Goal: Information Seeking & Learning: Learn about a topic

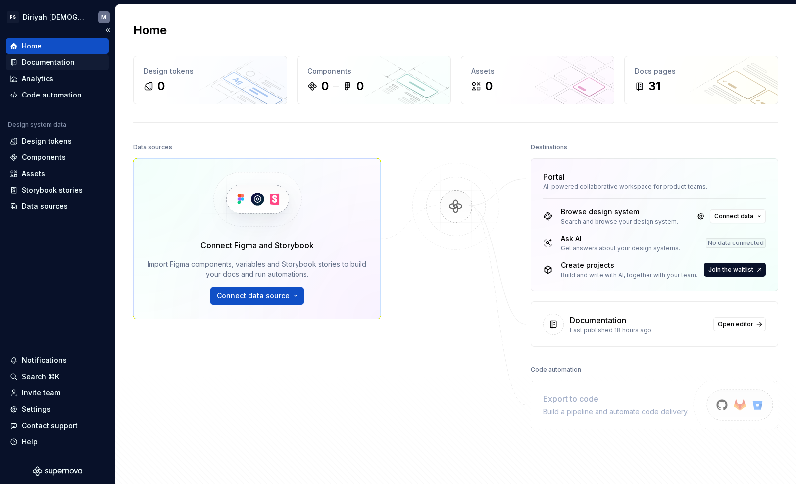
click at [64, 62] on div "Documentation" at bounding box center [48, 62] width 53 height 10
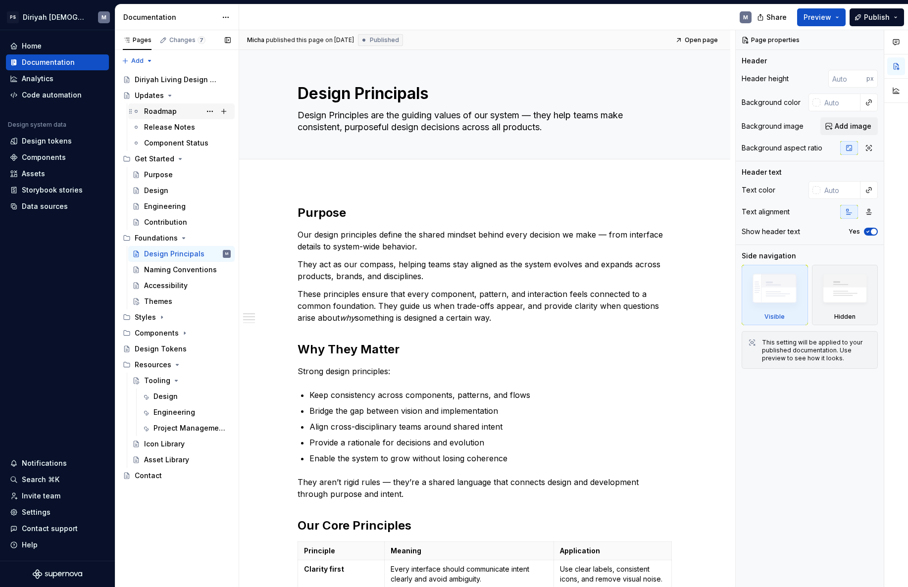
click at [193, 117] on div "Roadmap" at bounding box center [187, 111] width 87 height 14
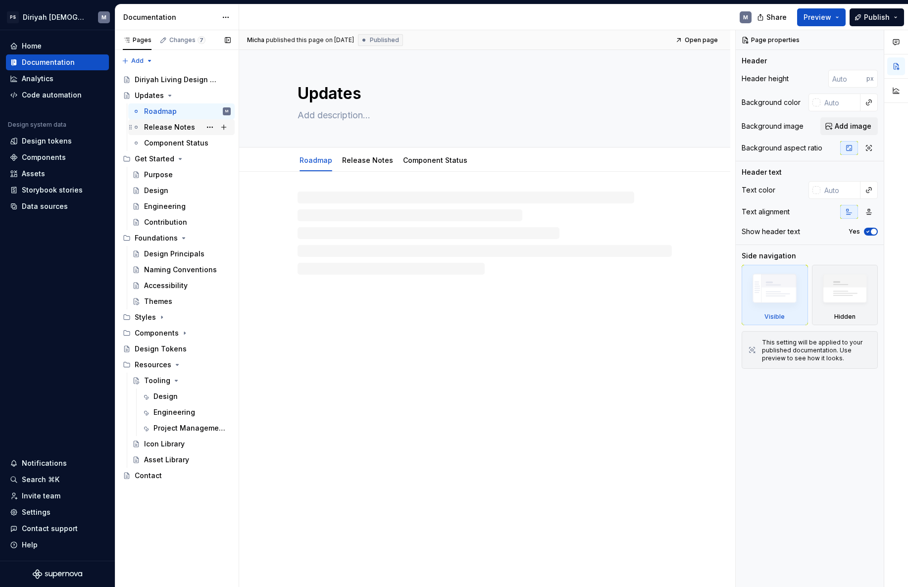
click at [201, 130] on div "Release Notes" at bounding box center [187, 127] width 87 height 14
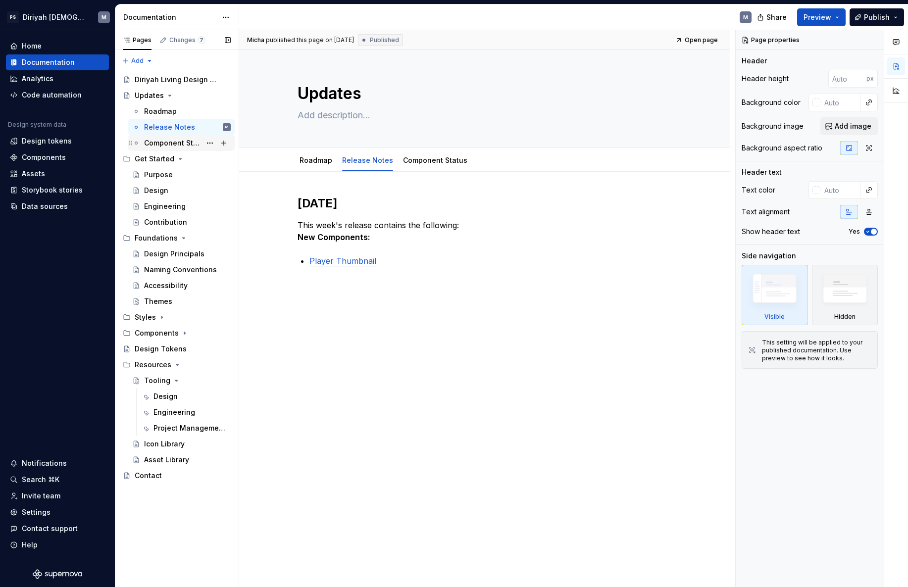
click at [187, 142] on div "Component Status" at bounding box center [172, 143] width 57 height 10
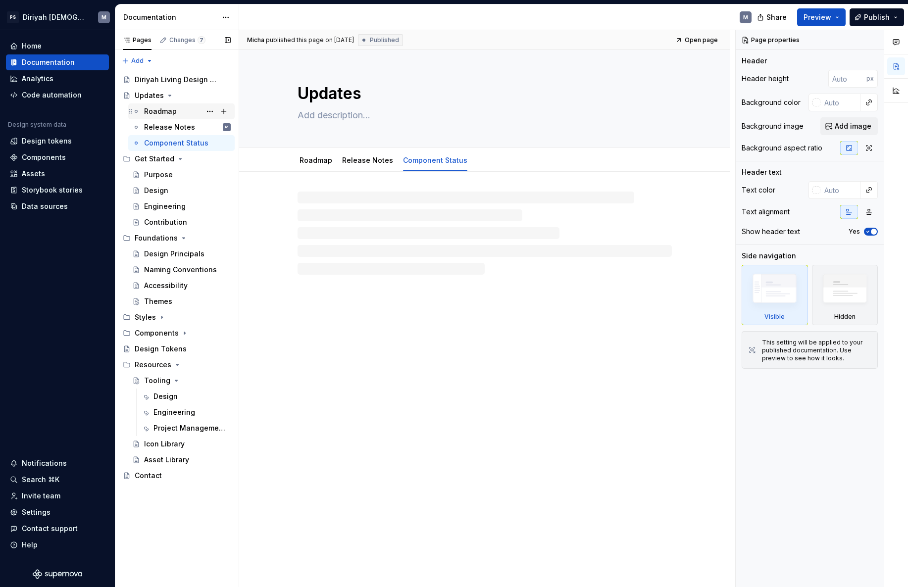
click at [185, 111] on div "Roadmap" at bounding box center [187, 111] width 87 height 14
type textarea "*"
click at [343, 213] on div at bounding box center [485, 215] width 374 height 38
click at [333, 207] on div at bounding box center [485, 215] width 374 height 38
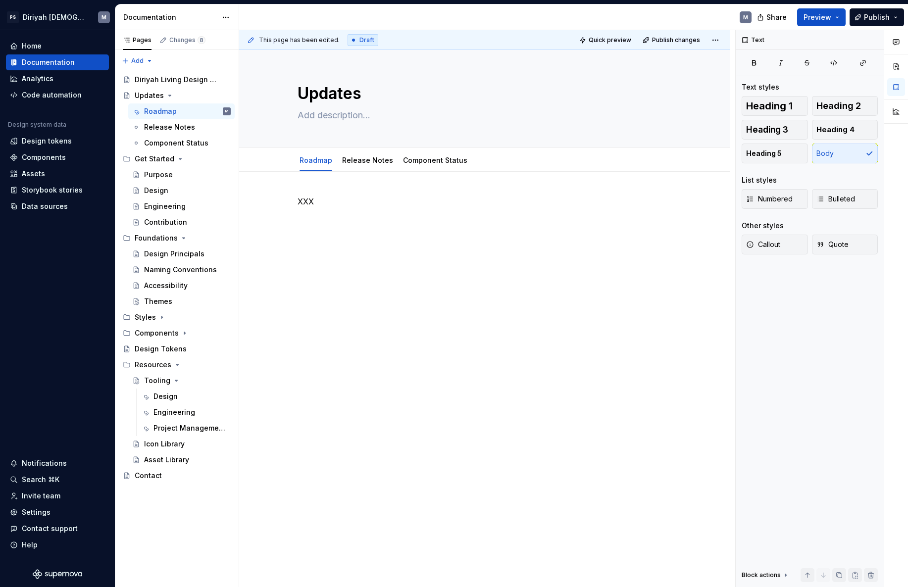
click at [330, 244] on div "XXX" at bounding box center [485, 221] width 374 height 50
click at [328, 203] on p "XXX" at bounding box center [485, 202] width 374 height 12
click at [274, 219] on button "button" at bounding box center [277, 219] width 14 height 14
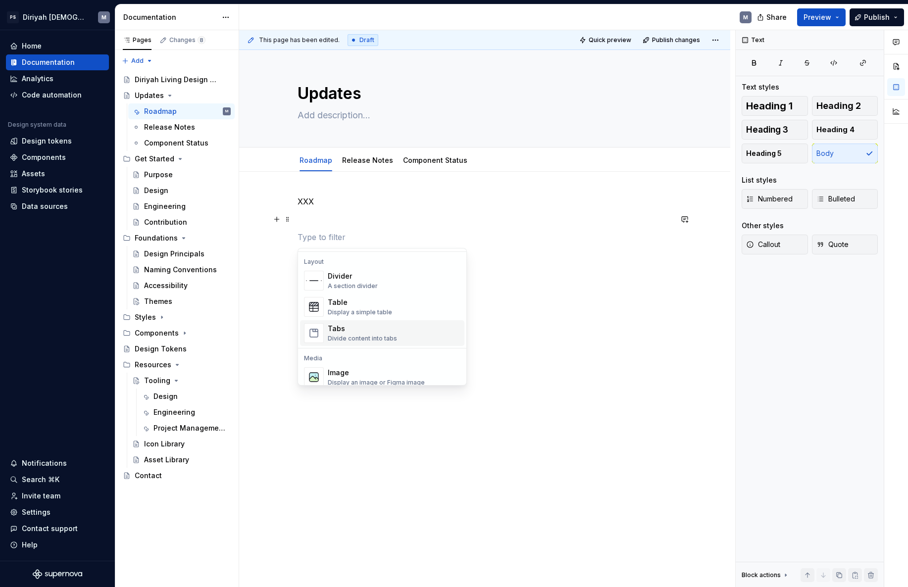
scroll to position [321, 0]
click at [369, 330] on div "Tabs" at bounding box center [362, 328] width 69 height 10
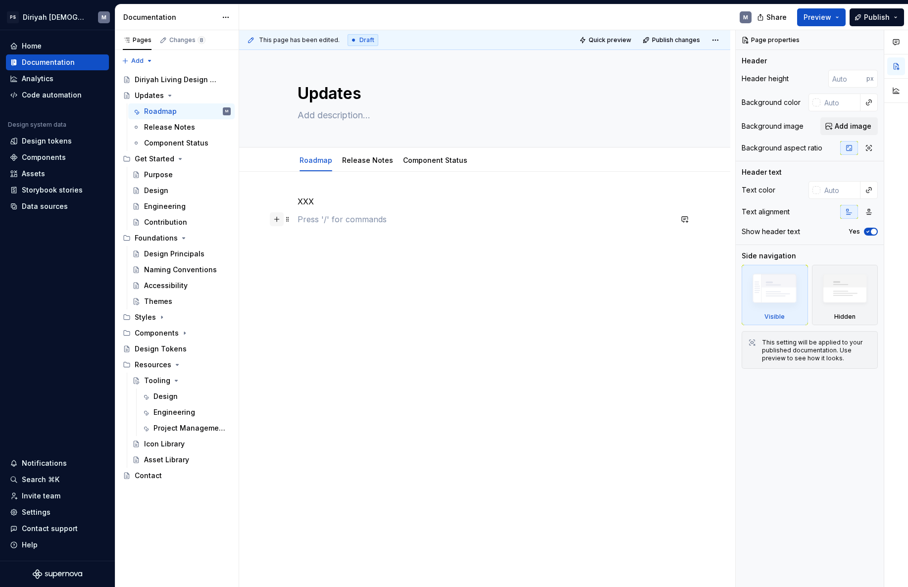
click at [279, 220] on button "button" at bounding box center [277, 219] width 14 height 14
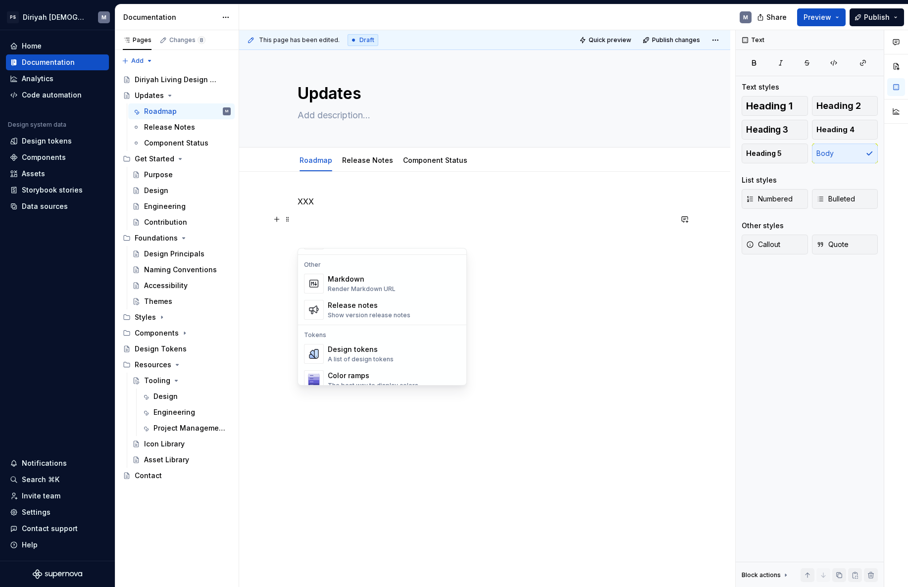
scroll to position [648, 0]
click at [340, 301] on div "Release notes" at bounding box center [369, 300] width 83 height 10
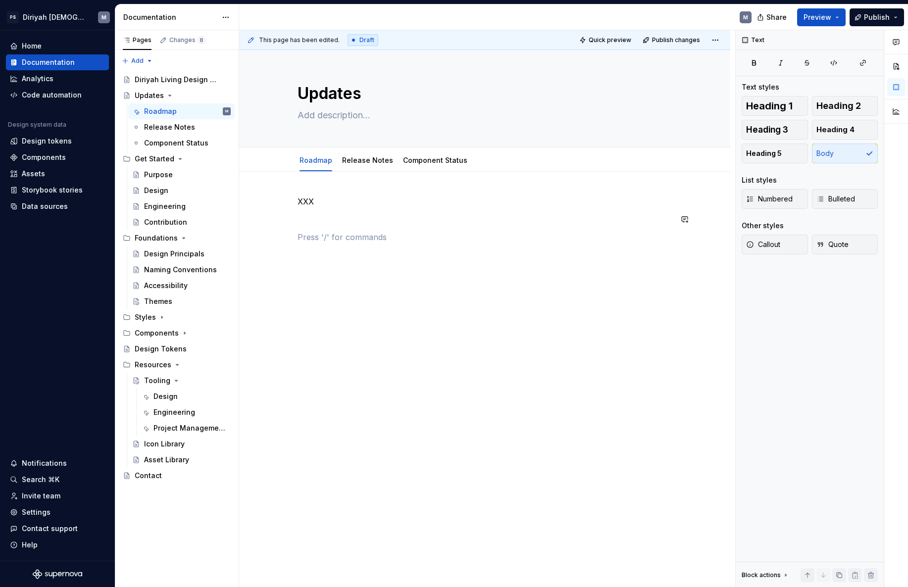
click at [314, 231] on p at bounding box center [485, 237] width 374 height 12
click at [275, 237] on button "button" at bounding box center [277, 237] width 14 height 14
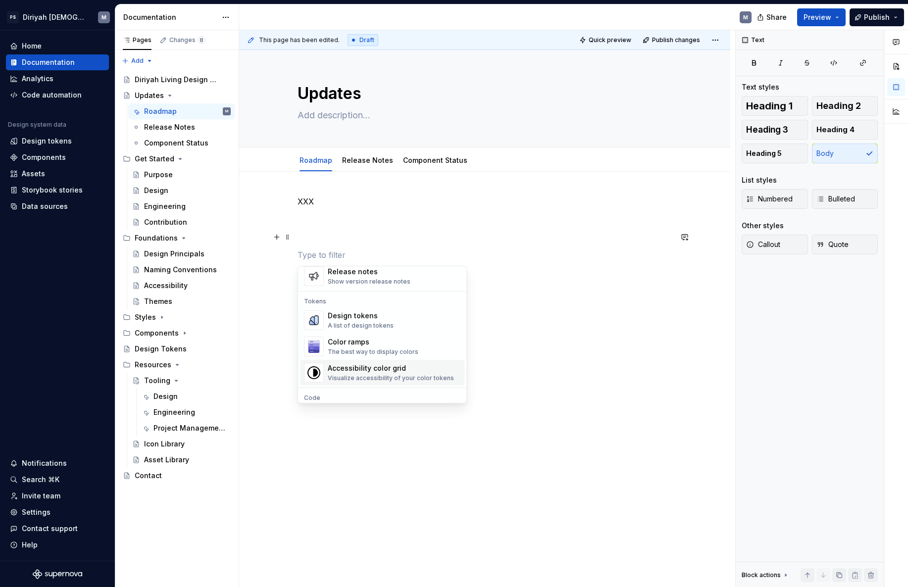
scroll to position [691, 0]
click at [403, 324] on div "Design tokens A list of design tokens" at bounding box center [394, 323] width 133 height 20
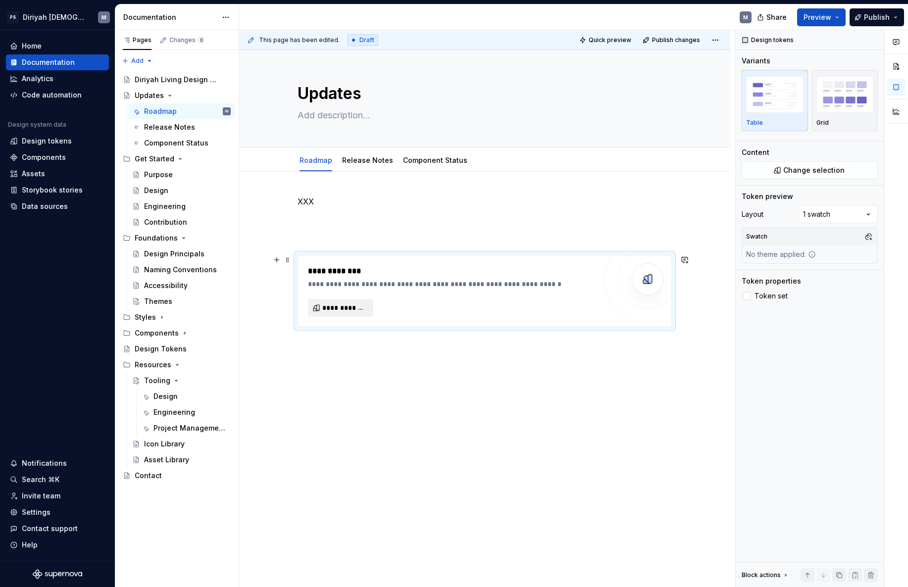
click at [364, 307] on span "**********" at bounding box center [344, 308] width 45 height 10
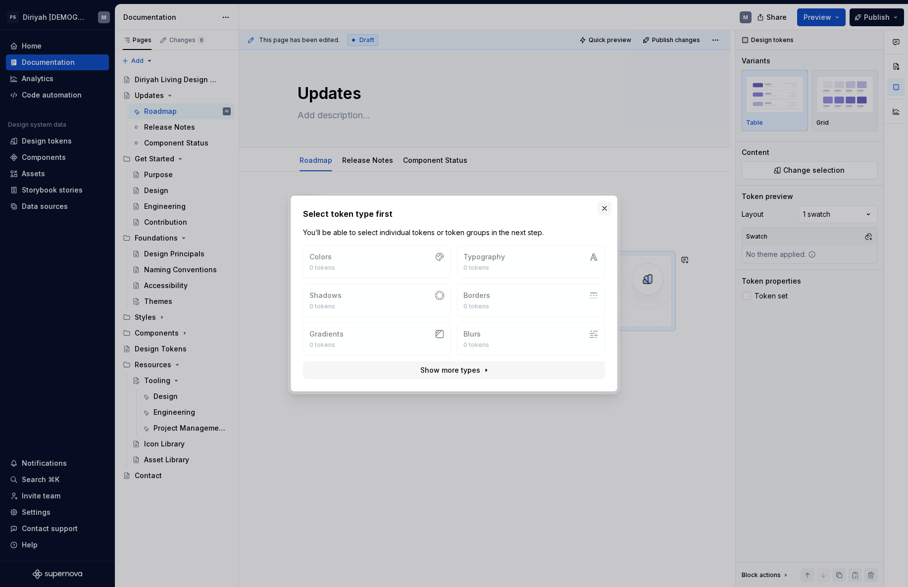
click at [603, 209] on button "button" at bounding box center [605, 209] width 14 height 14
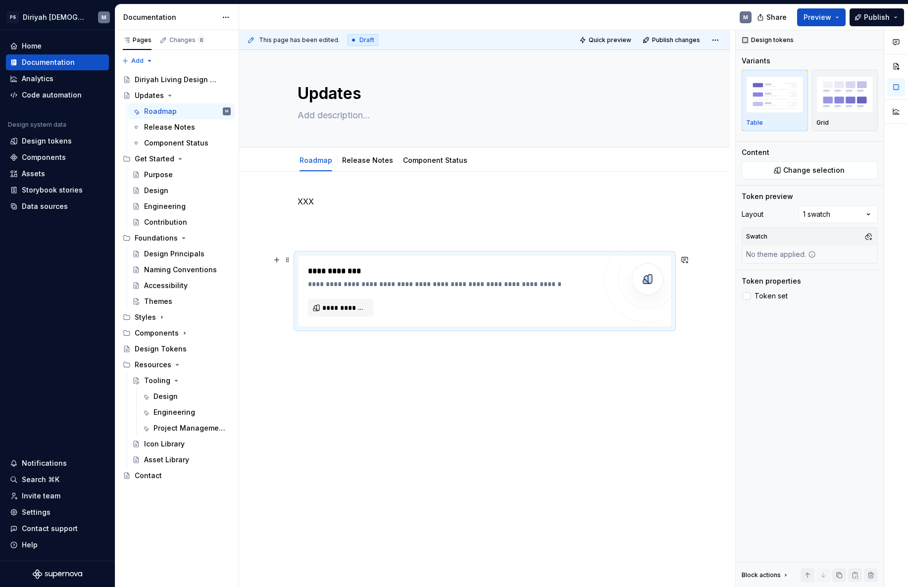
click at [316, 259] on div "**********" at bounding box center [484, 290] width 373 height 71
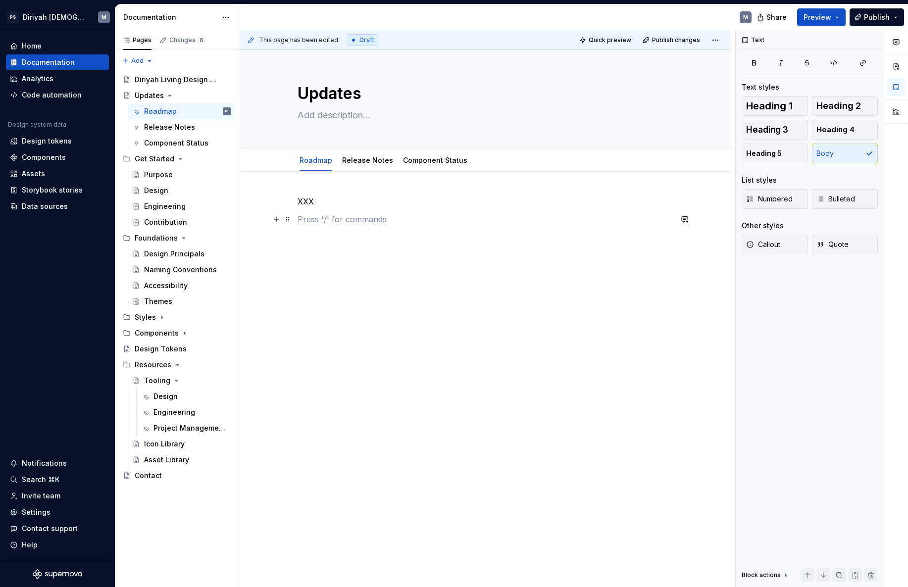
click at [299, 218] on p at bounding box center [485, 219] width 374 height 12
click at [278, 221] on button "button" at bounding box center [277, 219] width 14 height 14
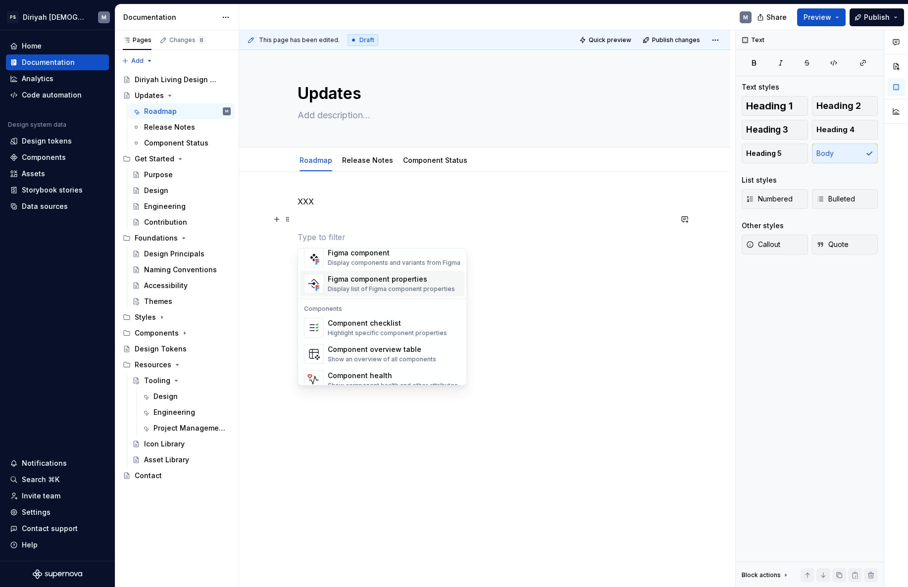
scroll to position [986, 0]
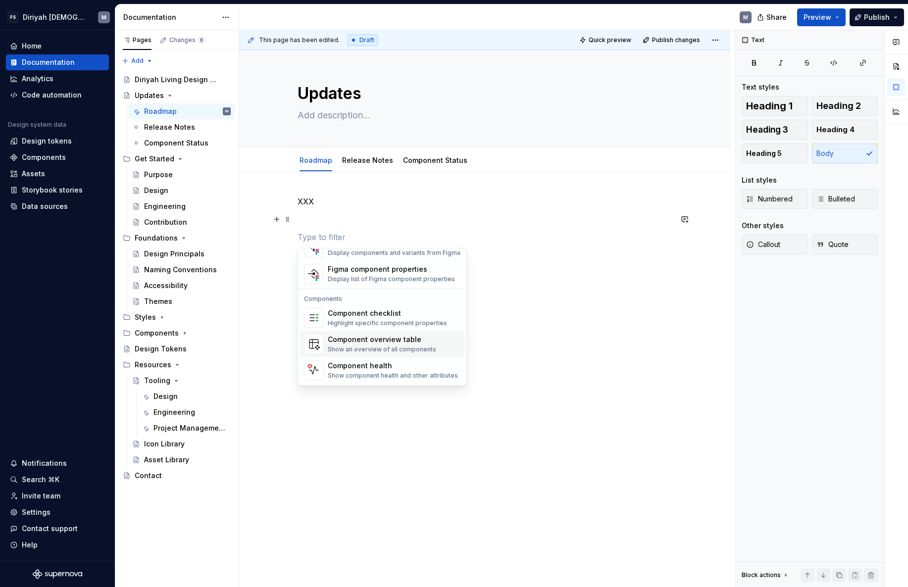
click at [320, 346] on img "Suggestions" at bounding box center [313, 344] width 19 height 20
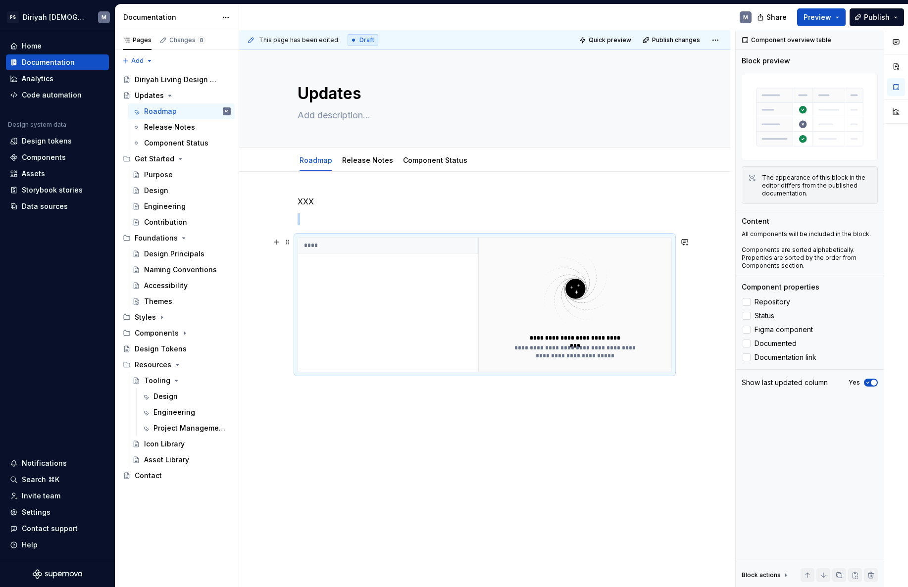
click at [349, 261] on div "****" at bounding box center [388, 305] width 180 height 134
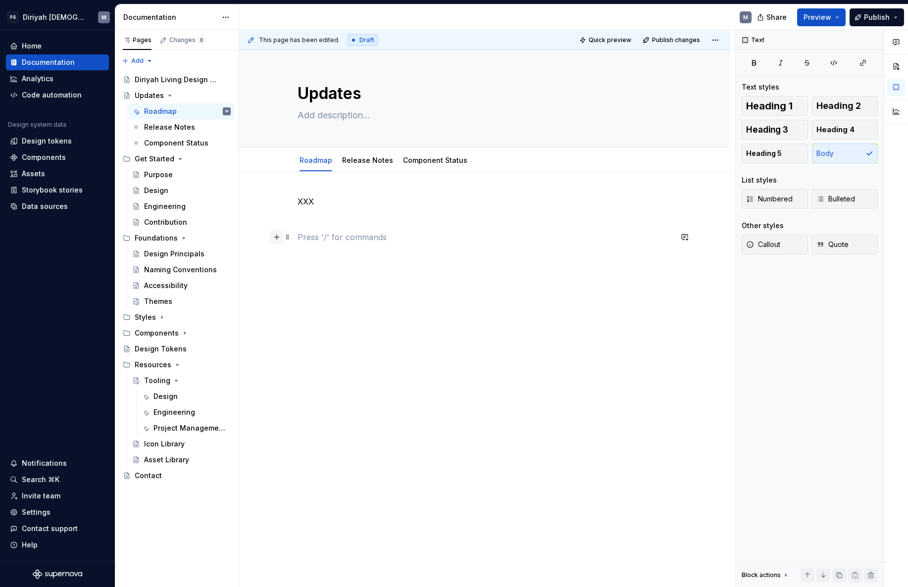
click at [277, 241] on button "button" at bounding box center [277, 237] width 14 height 14
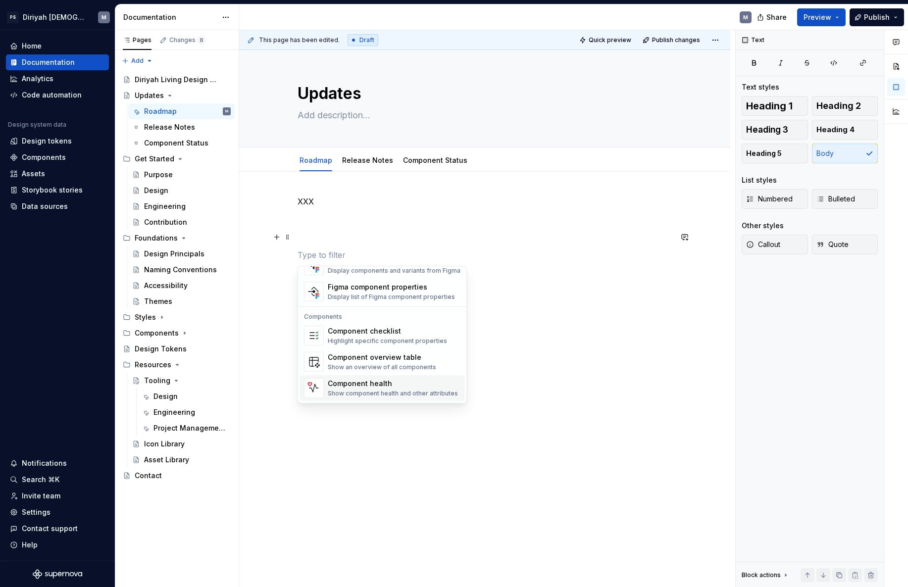
click at [392, 386] on div "Component health" at bounding box center [393, 384] width 130 height 10
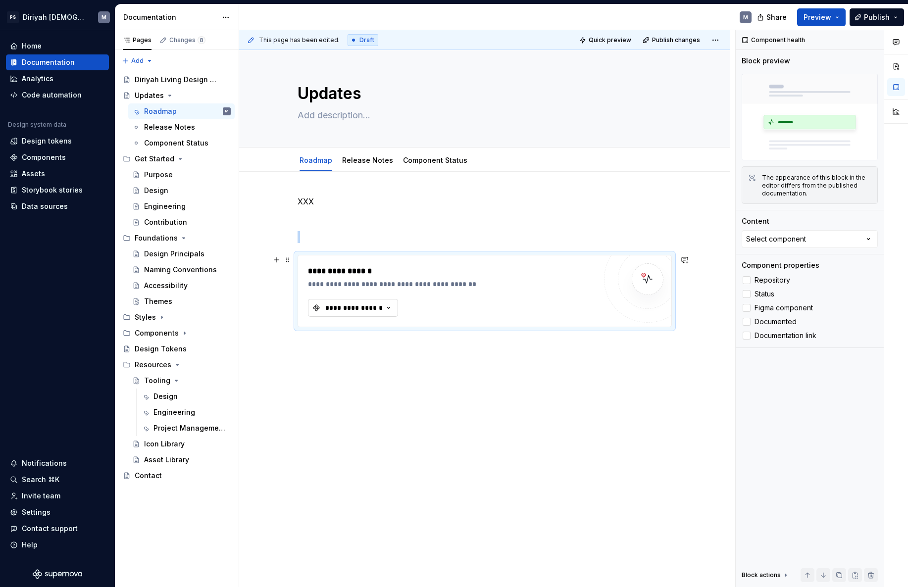
click at [397, 308] on button "**********" at bounding box center [353, 308] width 90 height 18
click at [426, 294] on div "**********" at bounding box center [452, 290] width 288 height 51
click at [313, 267] on div "**********" at bounding box center [452, 271] width 288 height 12
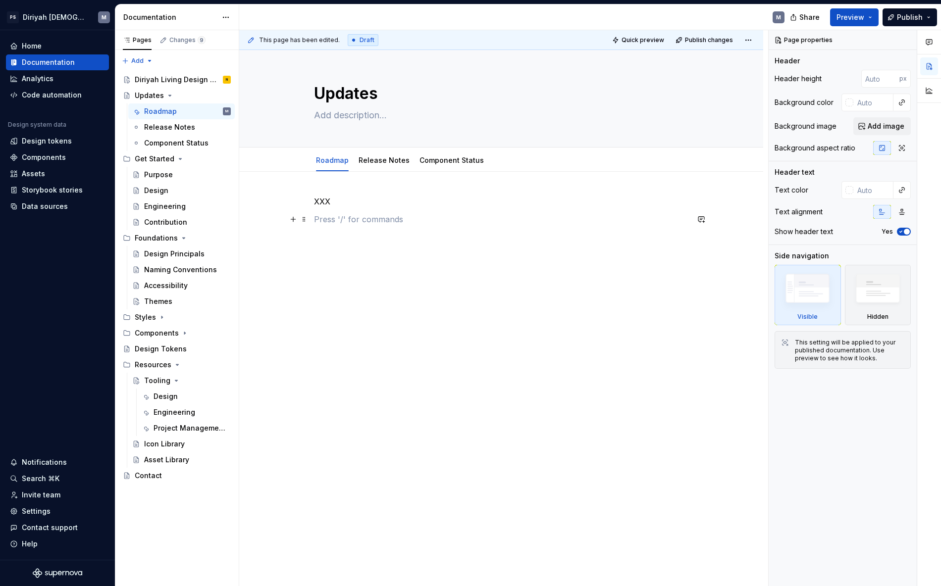
click at [336, 220] on p at bounding box center [501, 219] width 374 height 12
click at [328, 206] on p "XXX" at bounding box center [501, 202] width 374 height 12
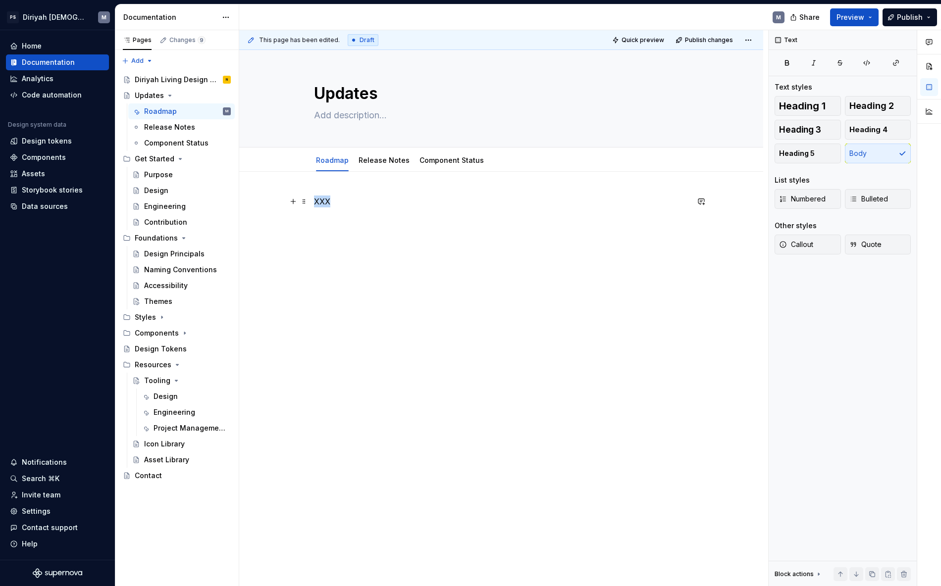
drag, startPoint x: 333, startPoint y: 203, endPoint x: 310, endPoint y: 200, distance: 23.0
click at [310, 200] on div "XXX" at bounding box center [501, 296] width 524 height 249
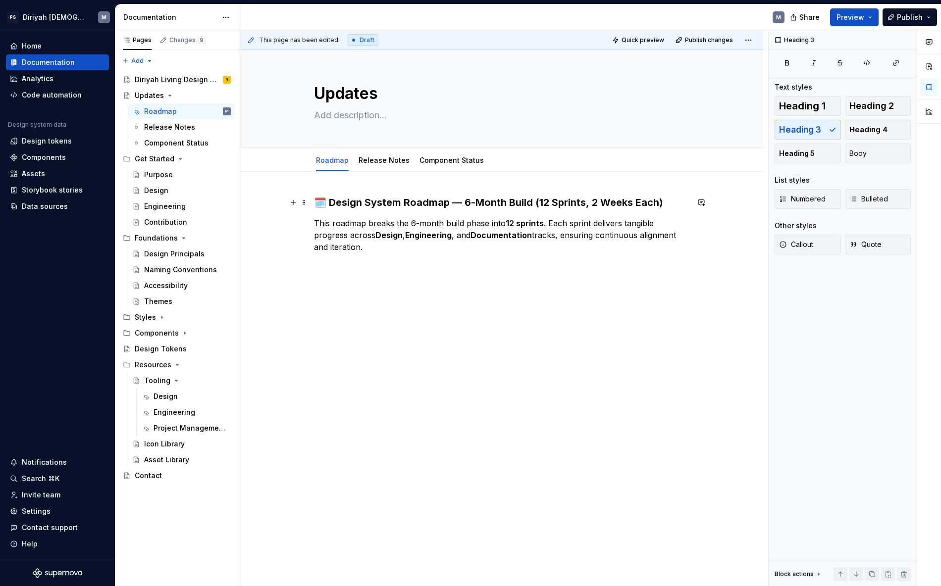
click at [329, 202] on h3 "🗓️ Design System Roadmap — 6-Month Build (12 Sprints, 2 Weeks Each)" at bounding box center [501, 203] width 374 height 14
click at [398, 250] on p "This roadmap breaks the 6-month build phase into 12 sprints . Each sprint deliv…" at bounding box center [501, 235] width 374 height 36
click at [297, 267] on button "button" at bounding box center [293, 265] width 14 height 14
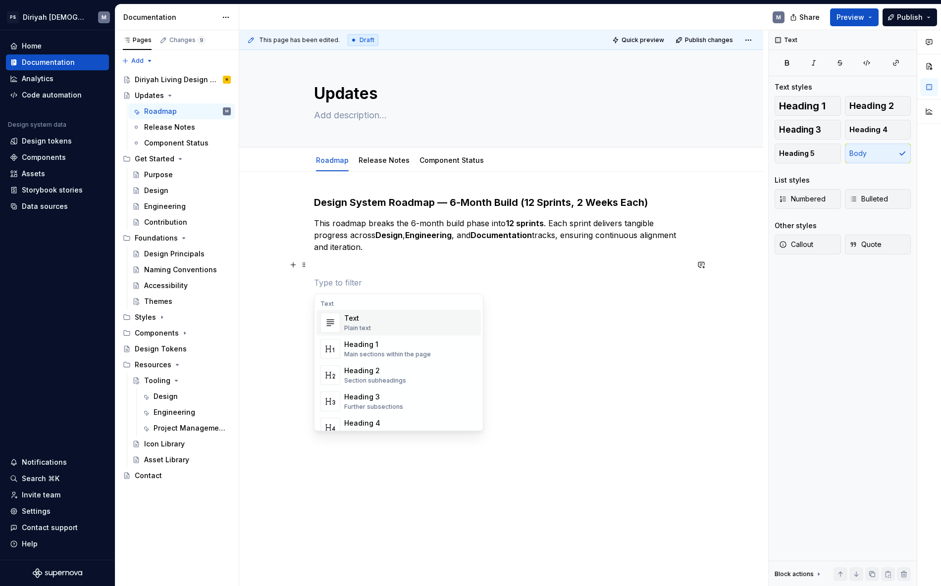
scroll to position [307, 0]
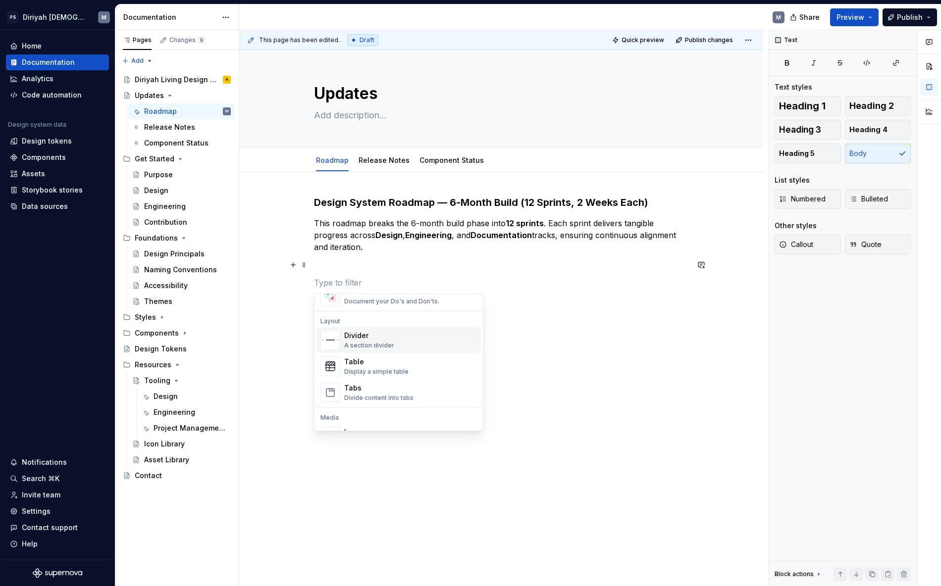
click at [379, 332] on div "Divider" at bounding box center [369, 336] width 50 height 10
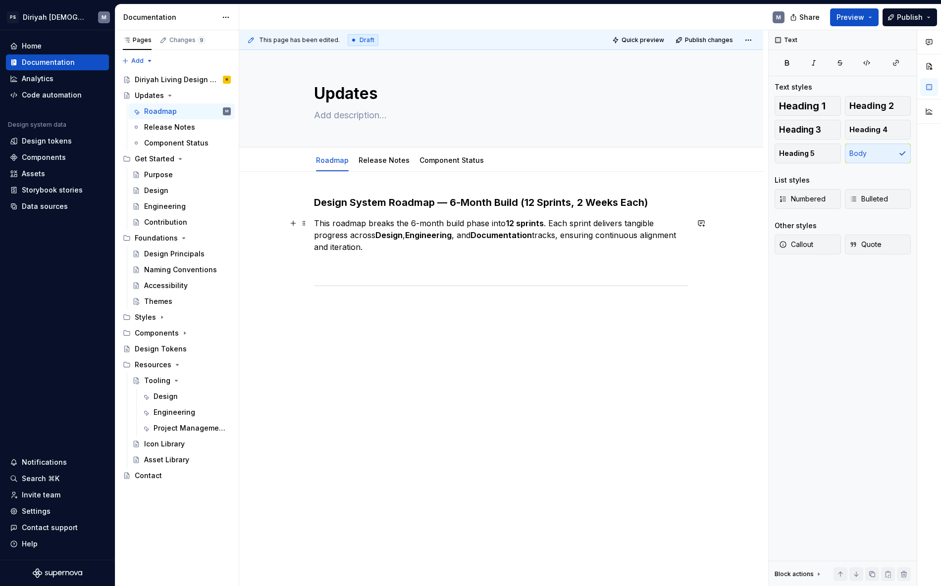
click at [333, 250] on p "This roadmap breaks the 6-month build phase into 12 sprints . Each sprint deliv…" at bounding box center [501, 235] width 374 height 36
click at [322, 260] on p at bounding box center [501, 265] width 374 height 12
click at [358, 281] on div "Design System Roadmap — 6-Month Build (12 Sprints, 2 Weeks Each) This roadmap b…" at bounding box center [501, 254] width 374 height 117
click at [337, 288] on p at bounding box center [501, 289] width 374 height 12
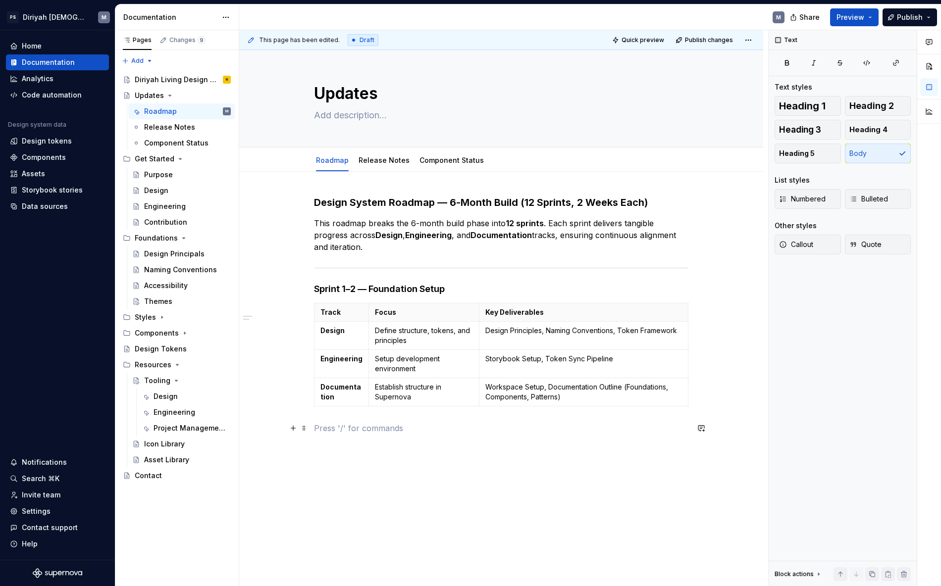
click at [355, 428] on p at bounding box center [501, 428] width 374 height 12
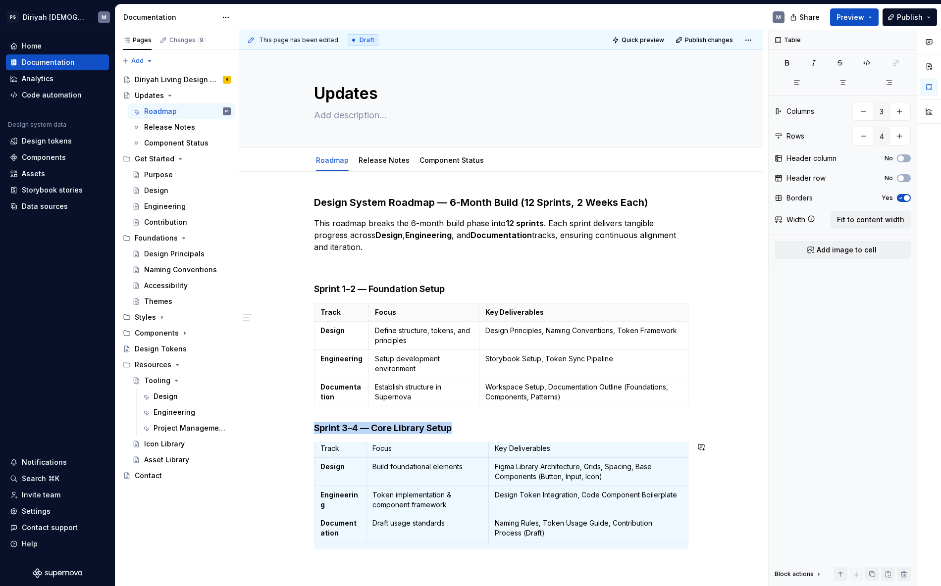
scroll to position [4, 0]
click at [362, 484] on div "Design System Roadmap — 6-Month Build (12 Sprints, 2 Weeks Each) This roadmap b…" at bounding box center [501, 454] width 524 height 565
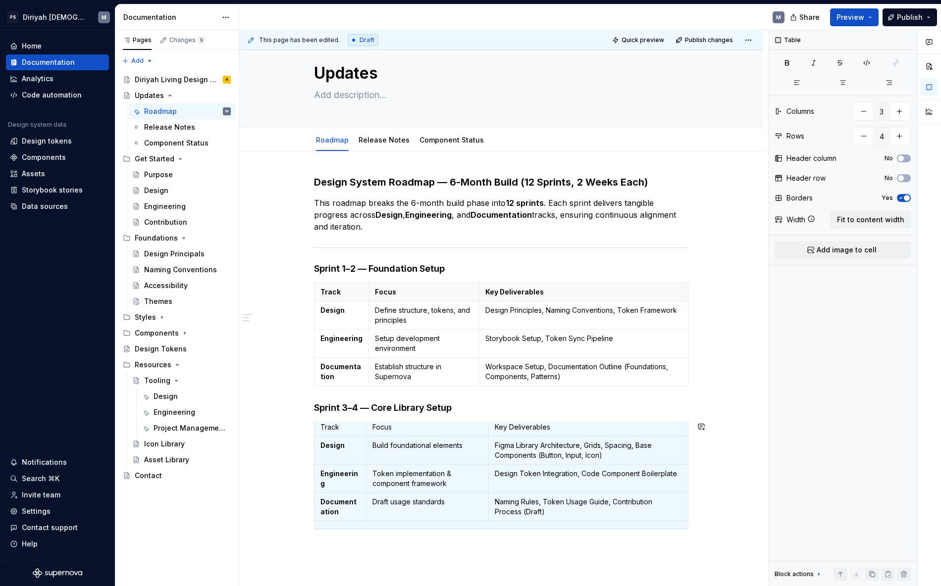
click at [335, 484] on div "Design System Roadmap — 6-Month Build (12 Sprints, 2 Weeks Each) This roadmap b…" at bounding box center [501, 358] width 374 height 366
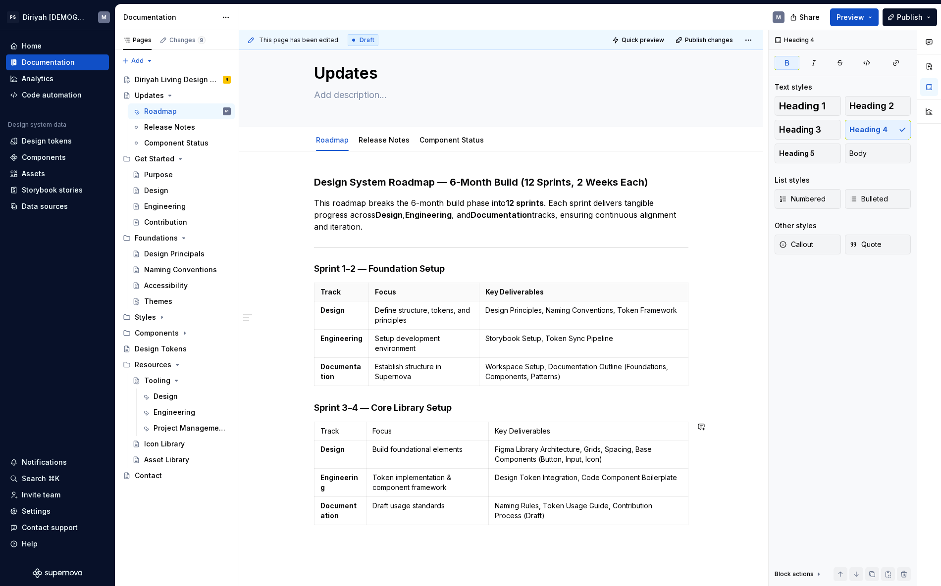
scroll to position [0, 0]
click at [330, 484] on div "This page has been edited. Draft Quick preview Publish changes Updates Edit hea…" at bounding box center [503, 308] width 529 height 556
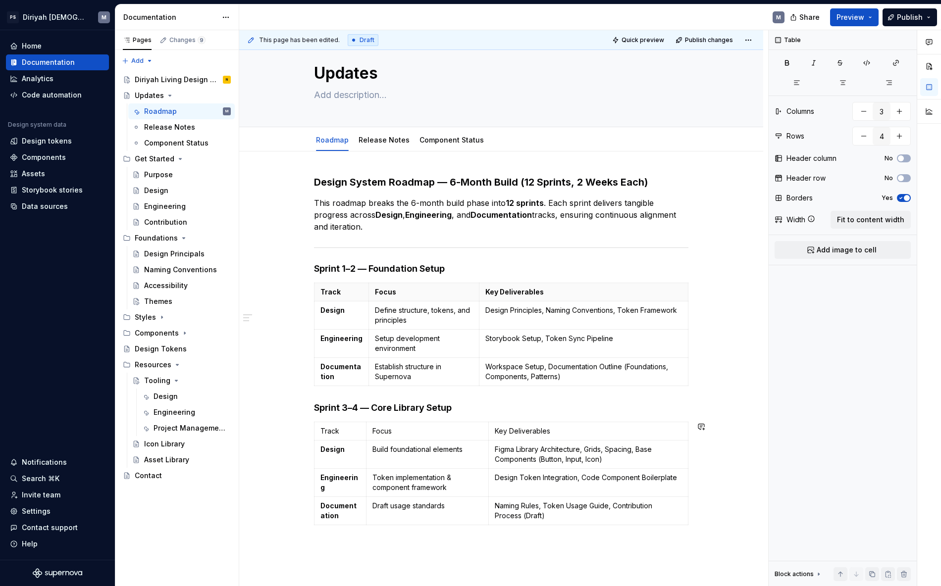
click at [331, 484] on div "Design System Roadmap — 6-Month Build (12 Sprints, 2 Weeks Each) This roadmap b…" at bounding box center [501, 358] width 374 height 366
click at [705, 484] on div "Design System Roadmap — 6-Month Build (12 Sprints, 2 Weeks Each) This roadmap b…" at bounding box center [501, 433] width 524 height 565
click at [693, 484] on div "This page has been edited. Draft Quick preview Publish changes Updates Edit hea…" at bounding box center [503, 308] width 529 height 556
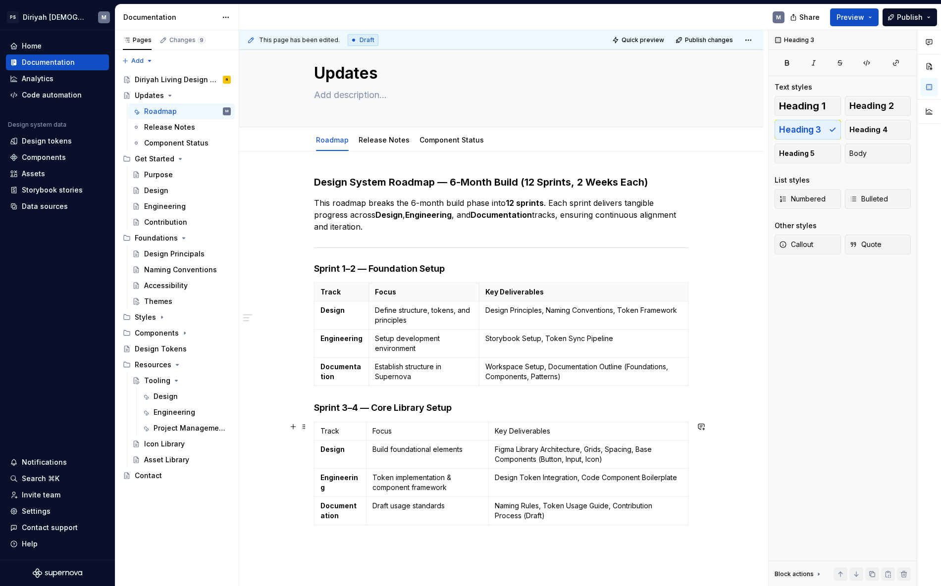
click at [673, 484] on div "Design System Roadmap — 6-Month Build (12 Sprints, 2 Weeks Each) This roadmap b…" at bounding box center [501, 358] width 374 height 366
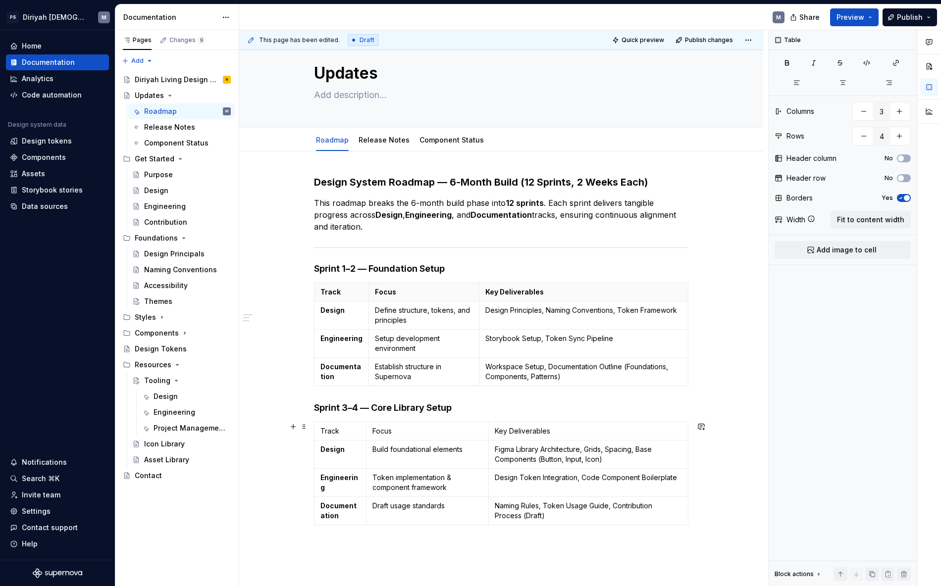
click at [695, 484] on div "Design System Roadmap — 6-Month Build (12 Sprints, 2 Weeks Each) This roadmap b…" at bounding box center [501, 433] width 524 height 565
click at [534, 484] on div "Design System Roadmap — 6-Month Build (12 Sprints, 2 Weeks Each) This roadmap b…" at bounding box center [501, 358] width 374 height 366
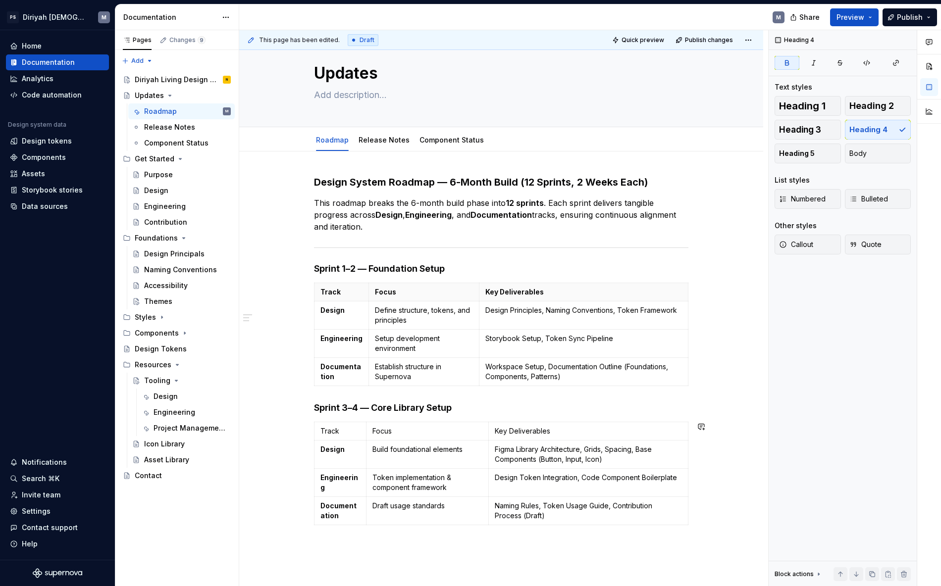
click at [348, 484] on div "Design System Roadmap — 6-Month Build (12 Sprints, 2 Weeks Each) This roadmap b…" at bounding box center [501, 358] width 374 height 366
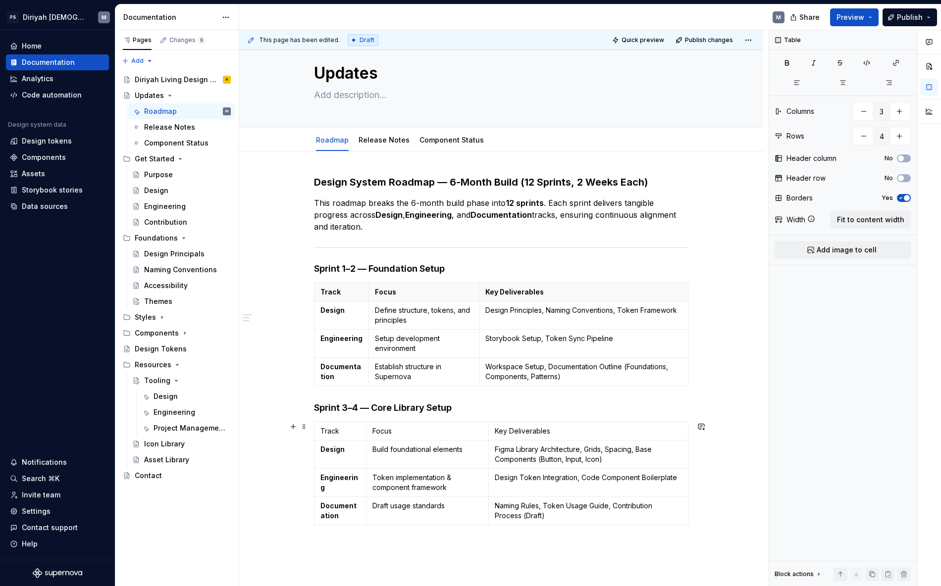
click at [689, 484] on div "Design System Roadmap — 6-Month Build (12 Sprints, 2 Weeks Each) This roadmap b…" at bounding box center [501, 433] width 524 height 565
click at [691, 484] on div "Design System Roadmap — 6-Month Build (12 Sprints, 2 Weeks Each) This roadmap b…" at bounding box center [501, 433] width 524 height 565
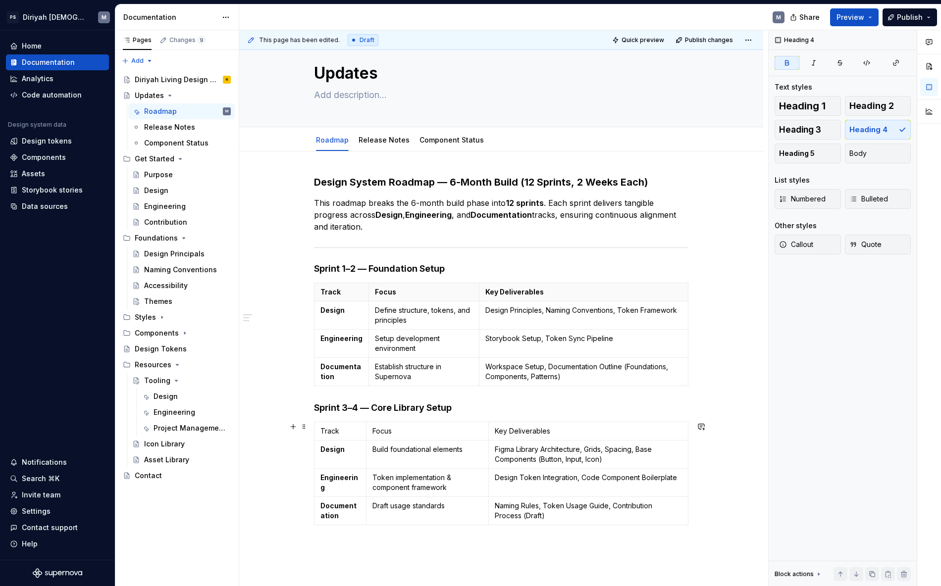
click at [693, 484] on div "Design System Roadmap — 6-Month Build (12 Sprints, 2 Weeks Each) This roadmap b…" at bounding box center [501, 433] width 524 height 565
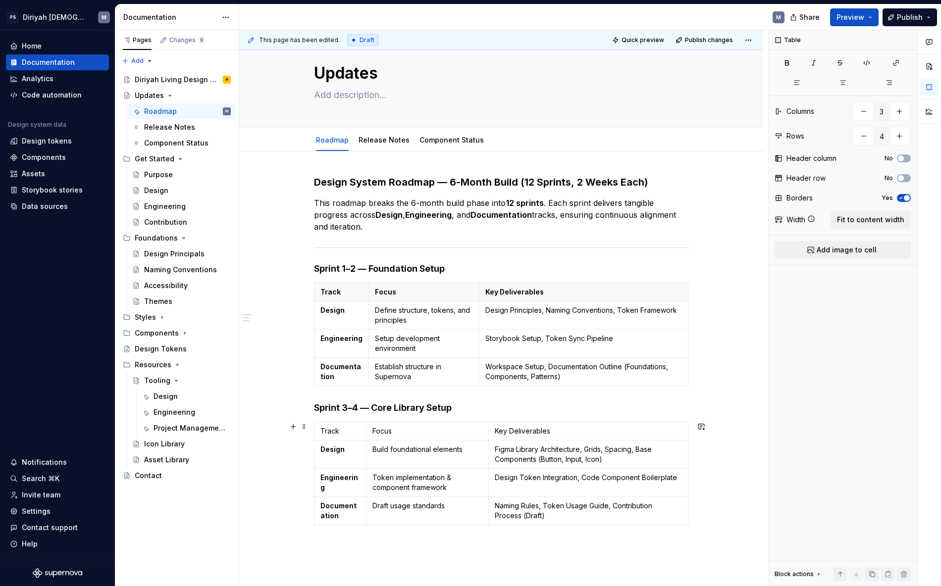
click at [693, 484] on div "Design System Roadmap — 6-Month Build (12 Sprints, 2 Weeks Each) This roadmap b…" at bounding box center [501, 433] width 524 height 565
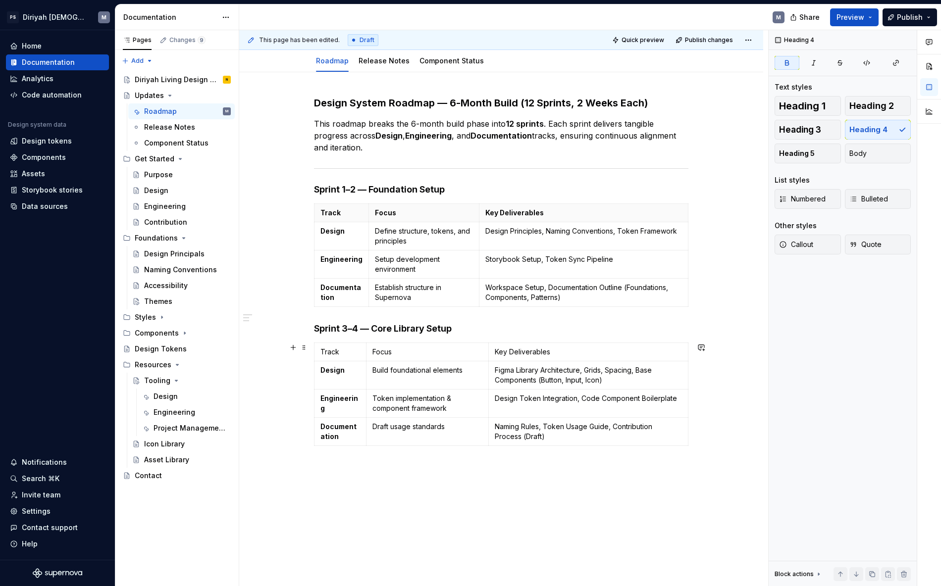
scroll to position [151, 0]
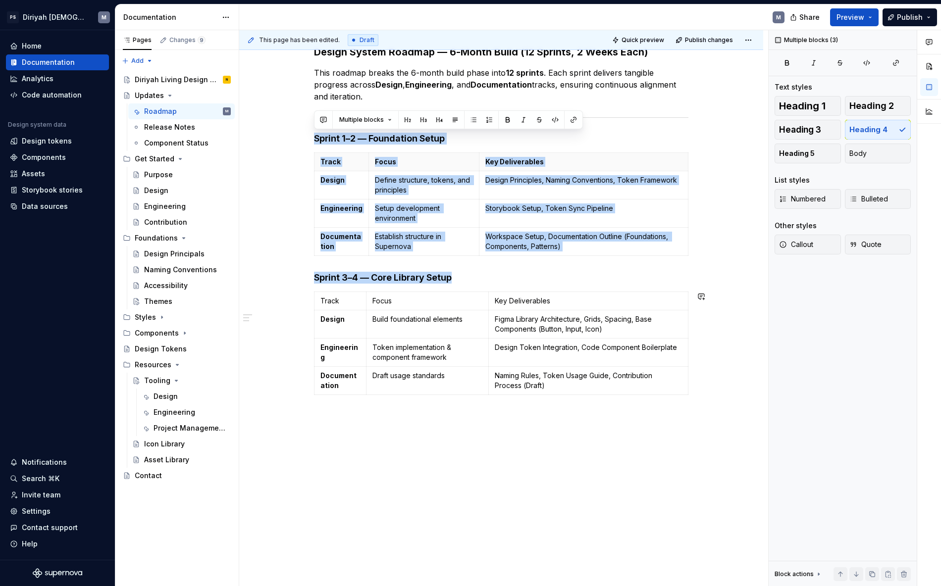
drag, startPoint x: 316, startPoint y: 139, endPoint x: 538, endPoint y: 491, distance: 416.1
click at [538, 484] on div "Design System Roadmap — 6-Month Build (12 Sprints, 2 Weeks Each) This roadmap b…" at bounding box center [501, 303] width 524 height 565
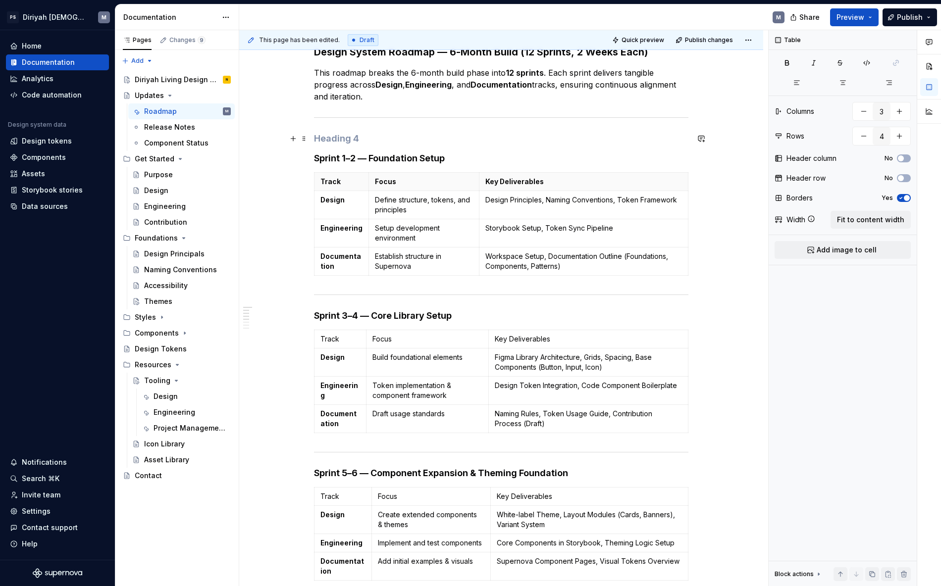
click at [352, 140] on h4 at bounding box center [501, 139] width 374 height 12
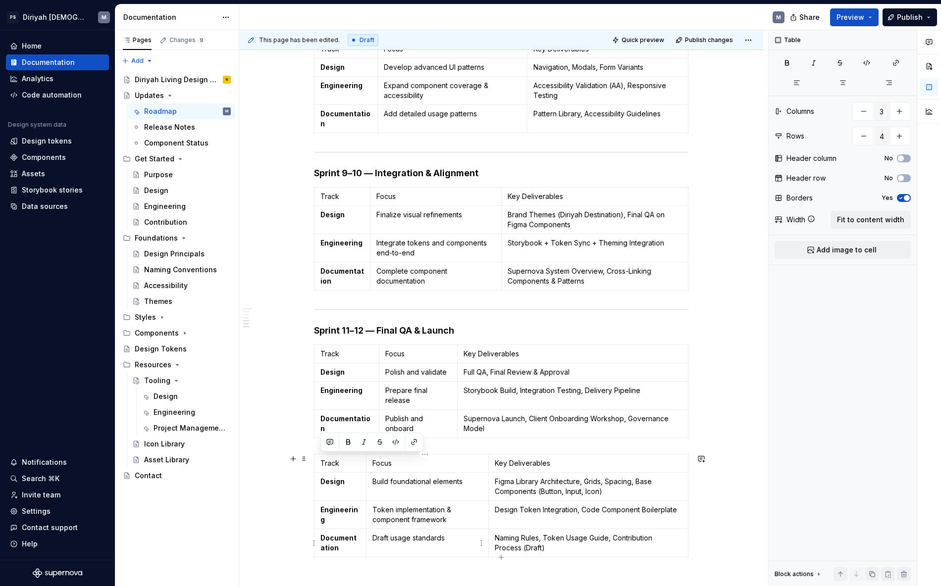
scroll to position [888, 0]
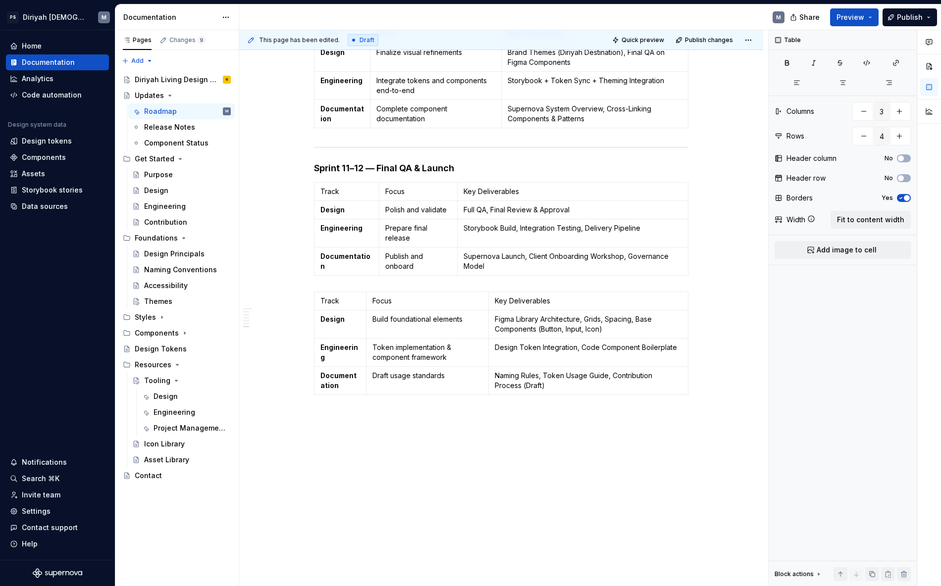
drag, startPoint x: 323, startPoint y: 447, endPoint x: 662, endPoint y: 466, distance: 340.2
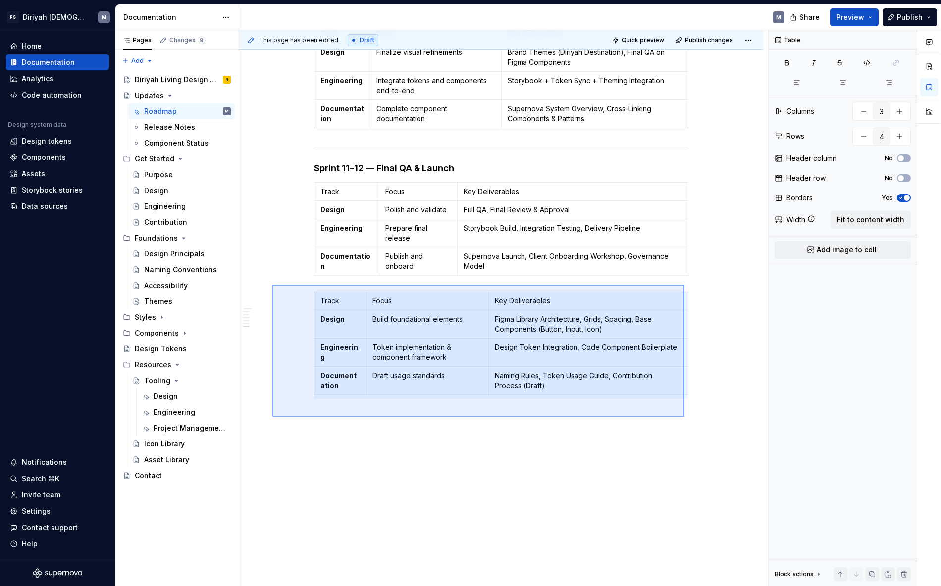
drag, startPoint x: 683, startPoint y: 416, endPoint x: 272, endPoint y: 285, distance: 430.9
click at [272, 285] on div "This page has been edited. Draft Quick preview Publish changes Updates Edit hea…" at bounding box center [503, 308] width 529 height 556
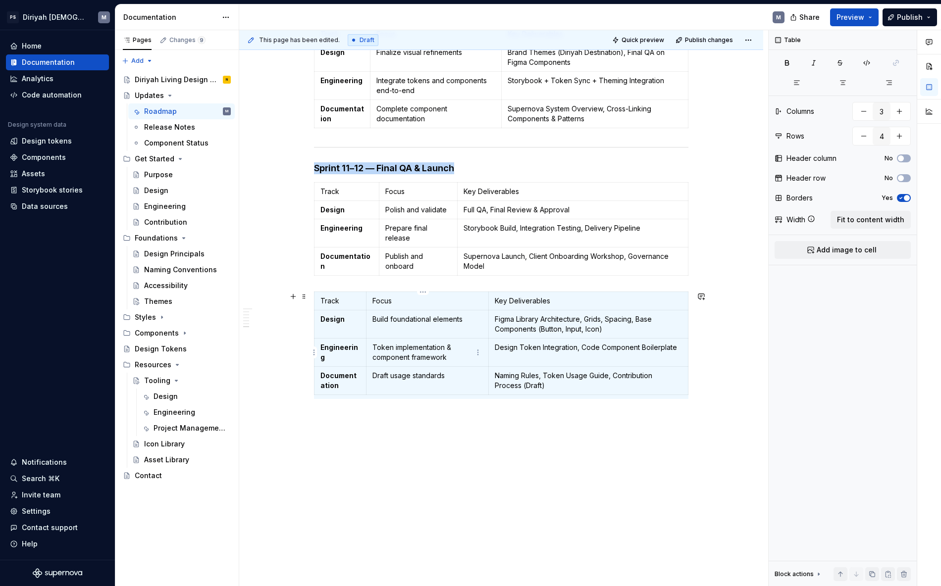
scroll to position [776, 0]
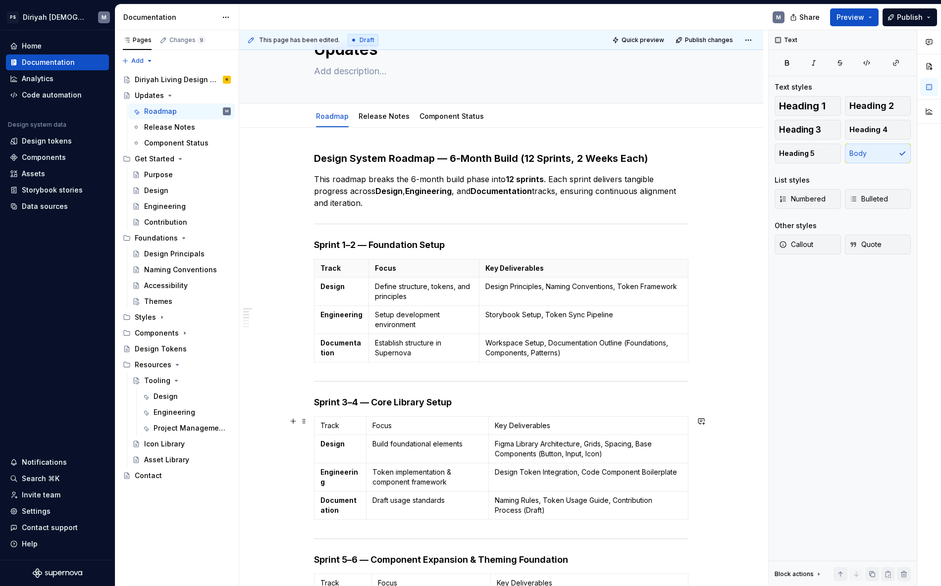
scroll to position [34, 0]
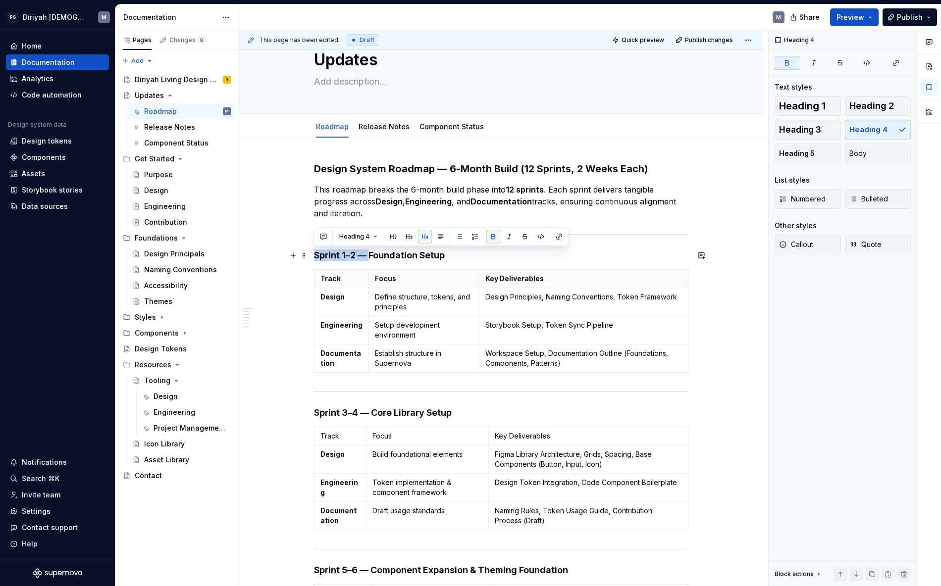
drag, startPoint x: 370, startPoint y: 256, endPoint x: 311, endPoint y: 256, distance: 58.4
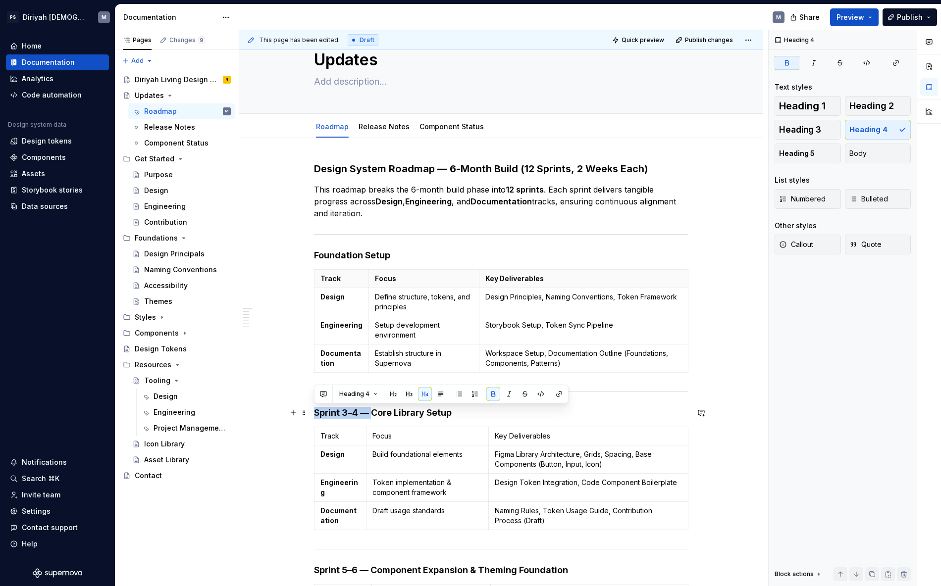
drag, startPoint x: 371, startPoint y: 411, endPoint x: 311, endPoint y: 409, distance: 59.4
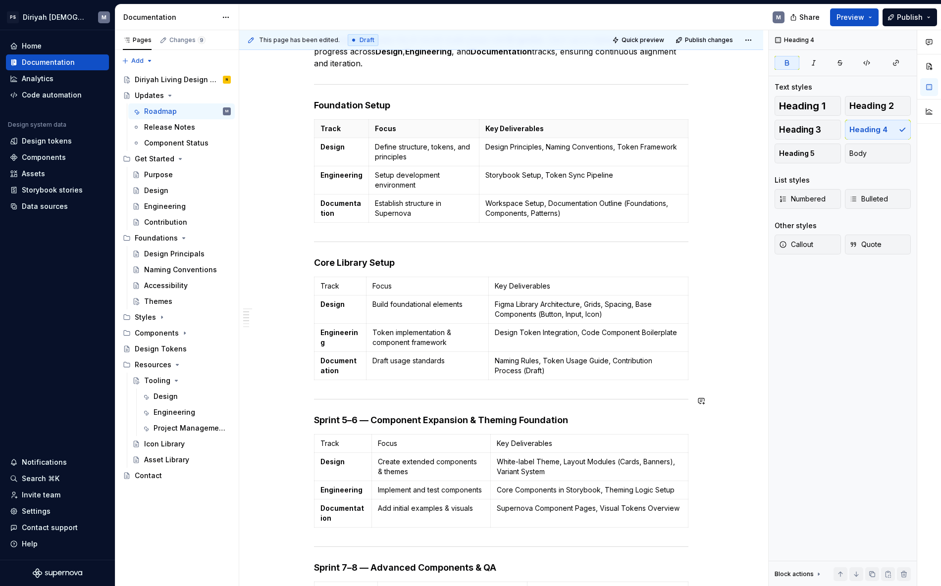
scroll to position [186, 0]
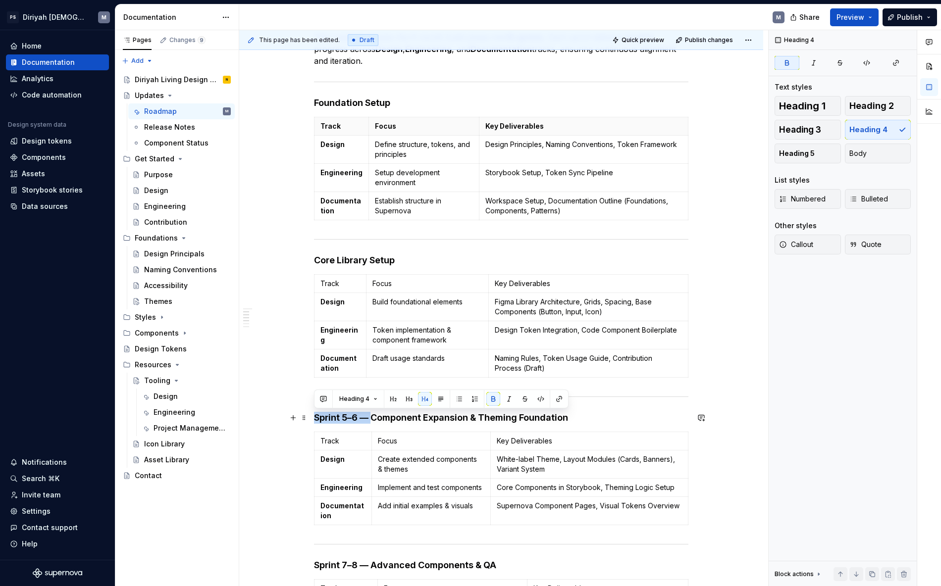
drag, startPoint x: 372, startPoint y: 416, endPoint x: 314, endPoint y: 414, distance: 57.5
click at [314, 414] on strong "Sprint 5–6 — Component Expansion & Theming Foundation" at bounding box center [441, 417] width 254 height 10
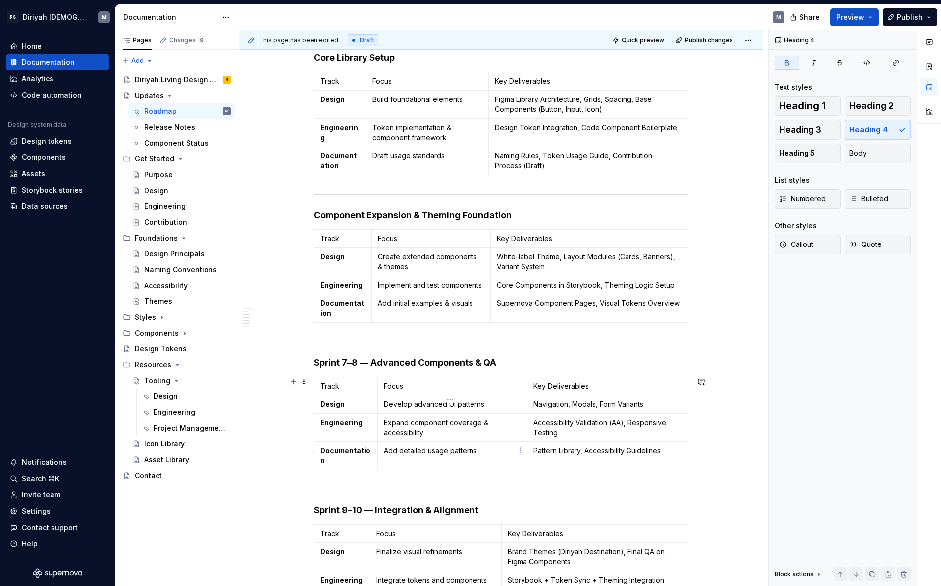
scroll to position [406, 0]
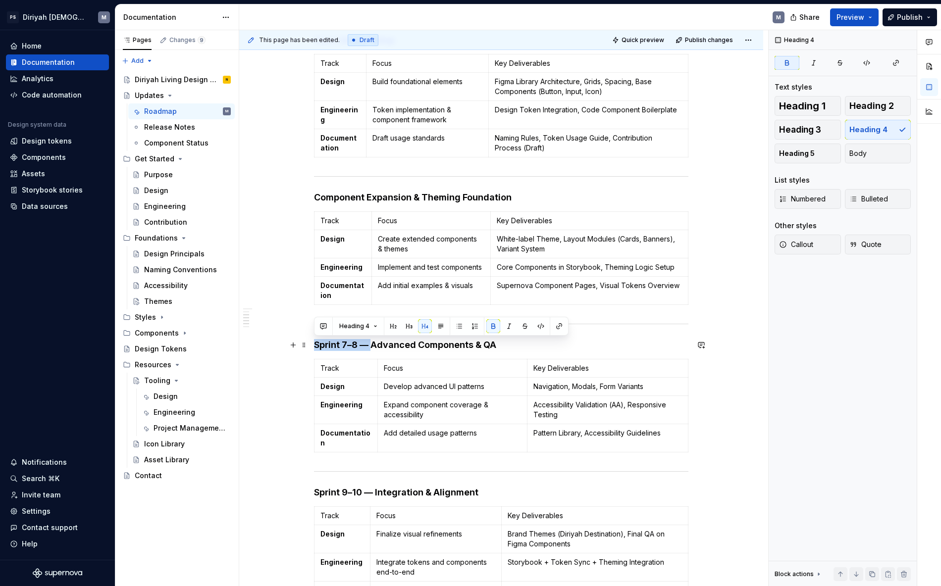
drag, startPoint x: 372, startPoint y: 344, endPoint x: 315, endPoint y: 345, distance: 56.4
click at [315, 345] on strong "Sprint 7–8 — Advanced Components & QA" at bounding box center [405, 345] width 182 height 10
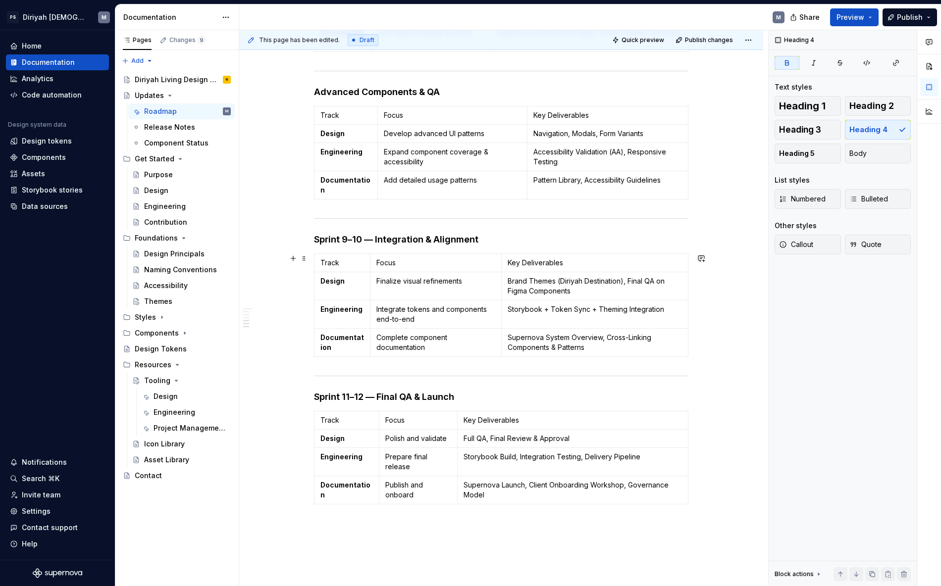
scroll to position [660, 0]
click at [458, 395] on h4 "Sprint 11–12 — Final QA & Launch" at bounding box center [501, 397] width 374 height 12
click at [519, 484] on p at bounding box center [501, 526] width 374 height 12
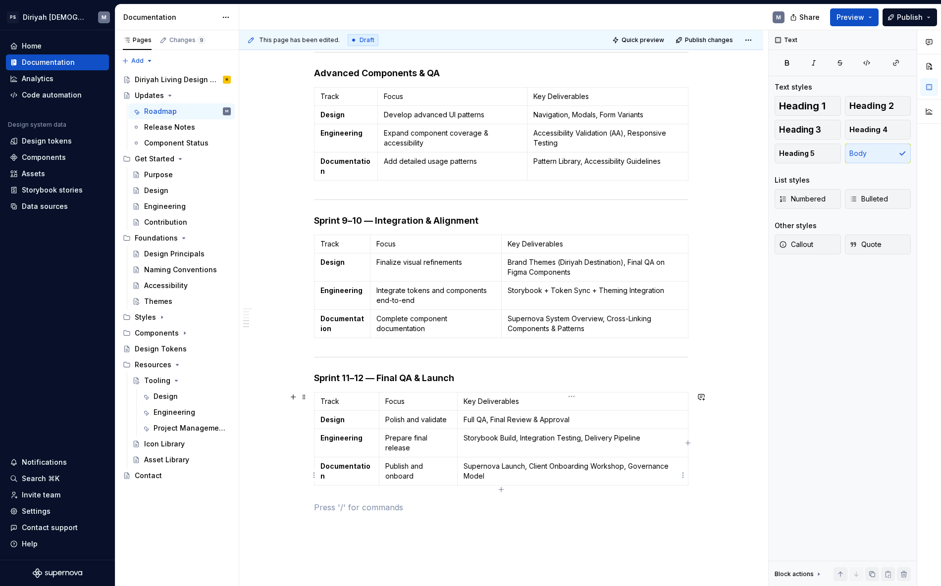
scroll to position [697, 0]
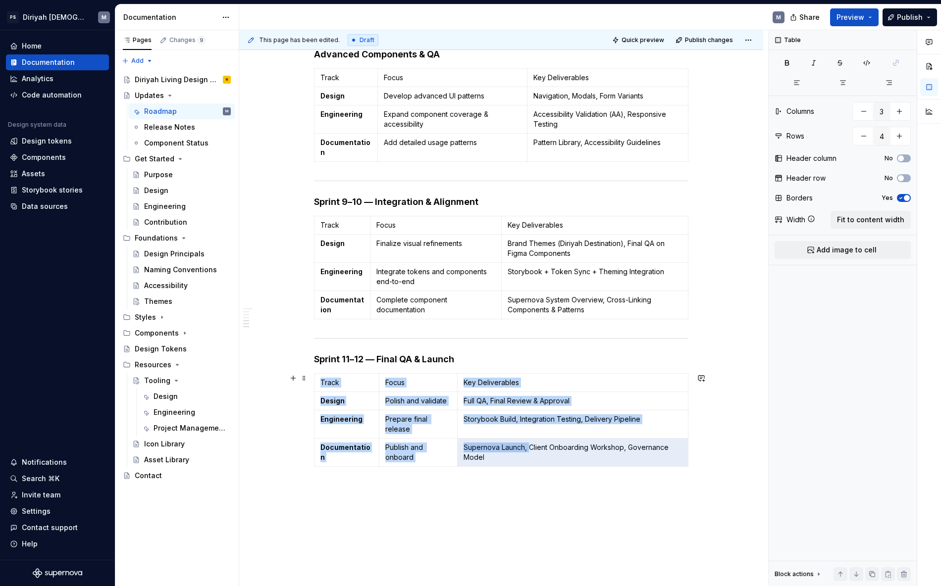
drag, startPoint x: 527, startPoint y: 447, endPoint x: 600, endPoint y: 470, distance: 76.3
click at [600, 470] on div "Track Focus Key Deliverables Design Polish and validate Full QA, Final Review &…" at bounding box center [501, 422] width 374 height 98
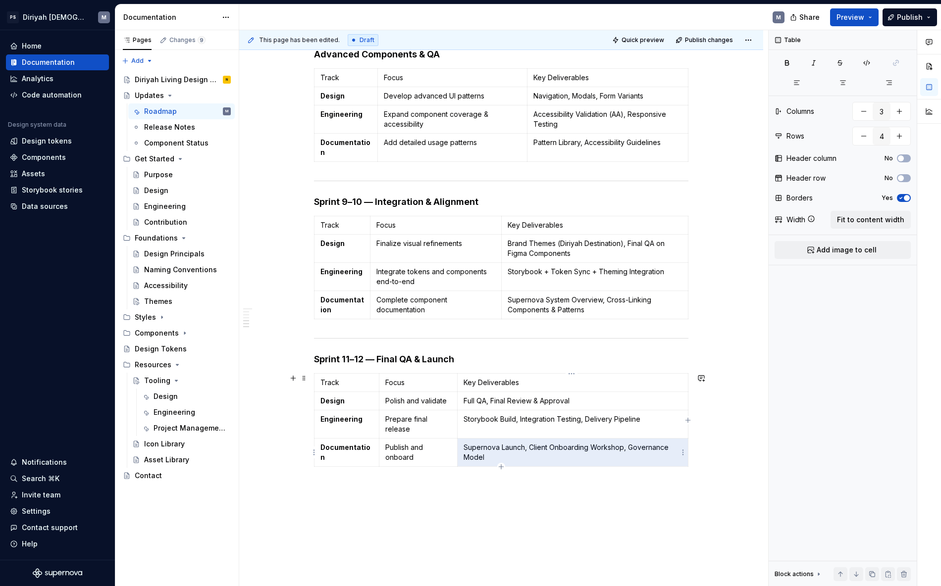
click at [542, 448] on p "Supernova Launch, Client Onboarding Workshop, Governance Model" at bounding box center [572, 453] width 218 height 20
drag, startPoint x: 526, startPoint y: 447, endPoint x: 551, endPoint y: 455, distance: 25.7
click at [551, 455] on p "Supernova Launch, Client Onboarding Workshop, Governance Model" at bounding box center [572, 453] width 218 height 20
copy p "Client Onboarding Workshop, Governance Model"
click at [543, 454] on p "Supernova Launch, Client Onboarding Workshop, Governance Model" at bounding box center [572, 453] width 218 height 20
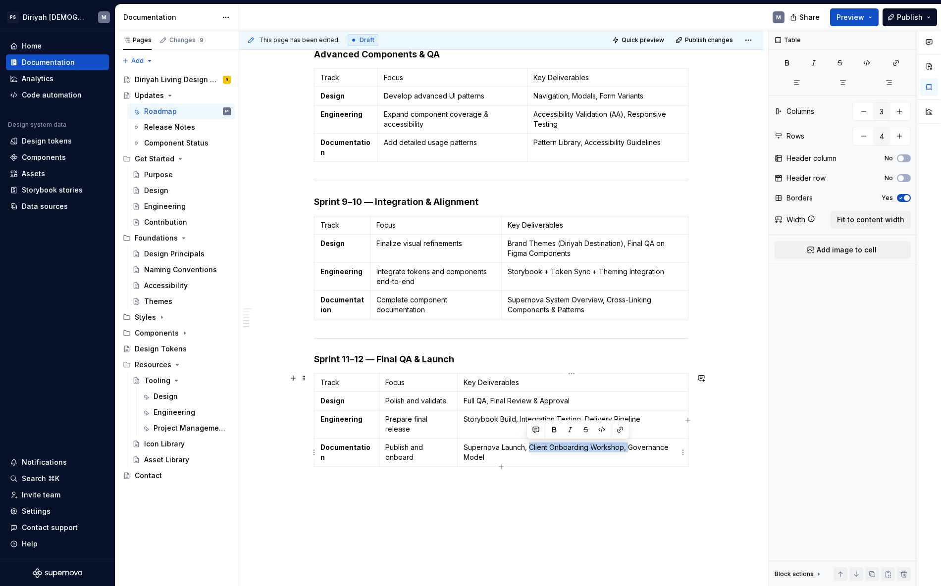
drag, startPoint x: 625, startPoint y: 448, endPoint x: 527, endPoint y: 445, distance: 98.1
click at [527, 445] on p "Supernova Launch, Client Onboarding Workshop, Governance Model" at bounding box center [572, 453] width 218 height 20
copy p "Client Onboarding Workshop,"
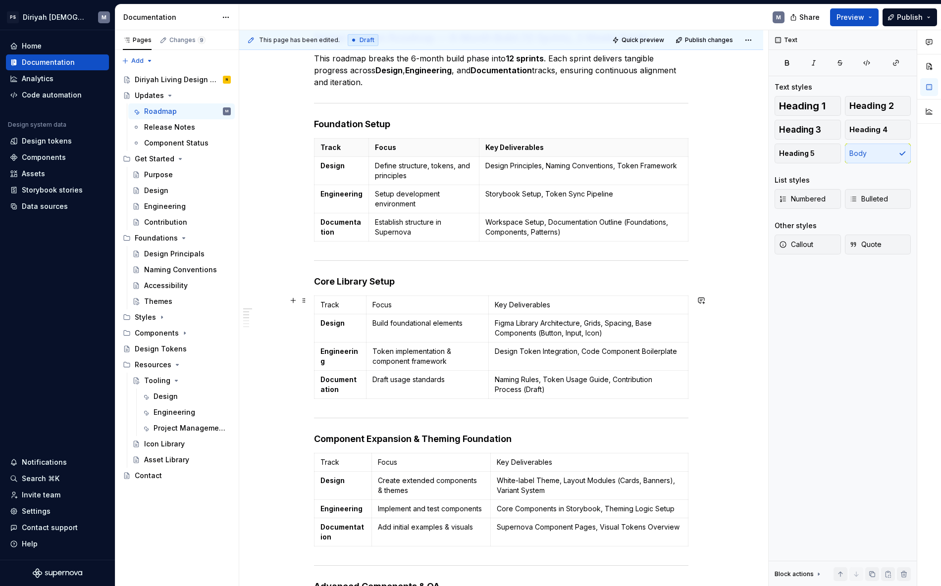
scroll to position [142, 0]
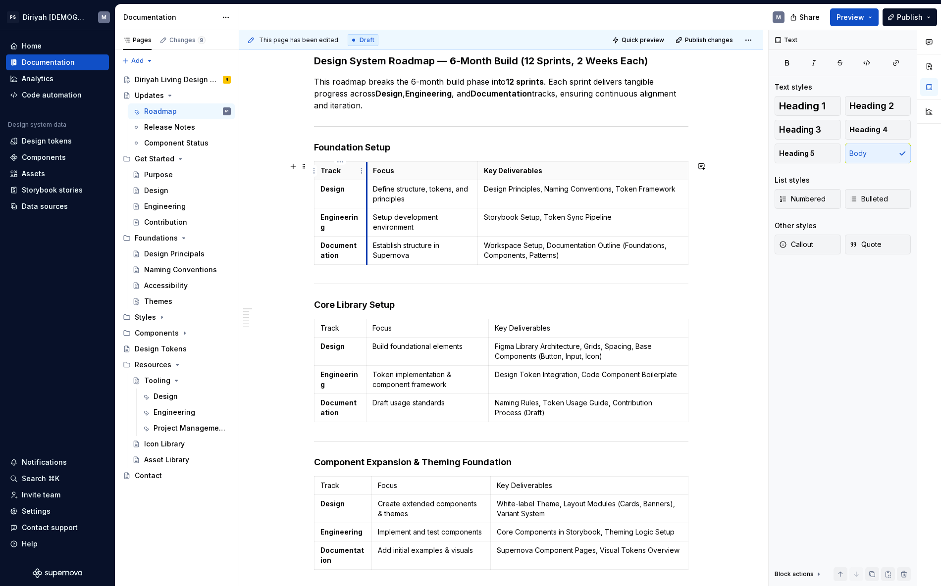
click at [367, 166] on th "Focus" at bounding box center [422, 171] width 111 height 18
click at [370, 166] on th "Focus" at bounding box center [425, 171] width 110 height 18
drag, startPoint x: 369, startPoint y: 166, endPoint x: 379, endPoint y: 167, distance: 10.0
click at [380, 167] on th "Focus" at bounding box center [433, 171] width 106 height 18
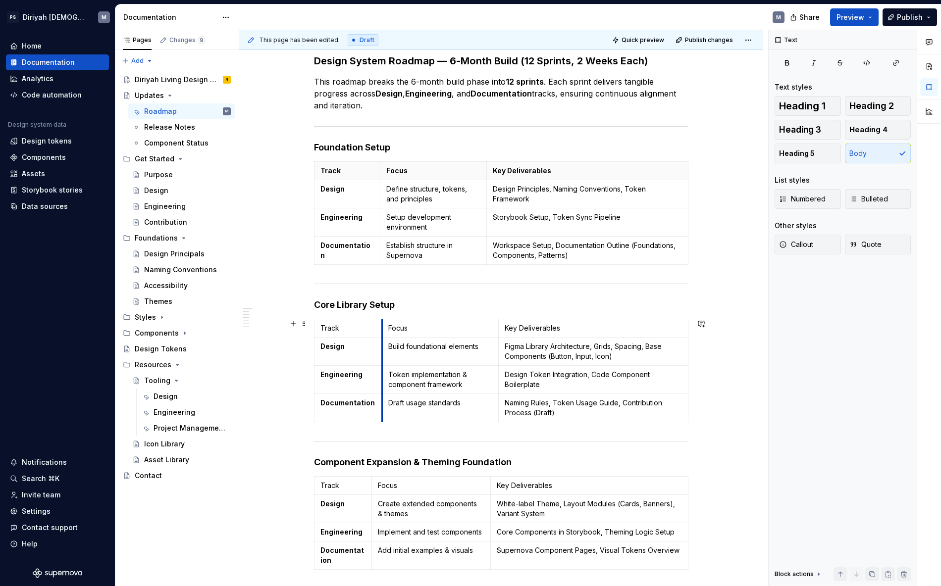
drag, startPoint x: 364, startPoint y: 326, endPoint x: 382, endPoint y: 328, distance: 17.9
click at [382, 328] on td "Focus" at bounding box center [440, 328] width 116 height 18
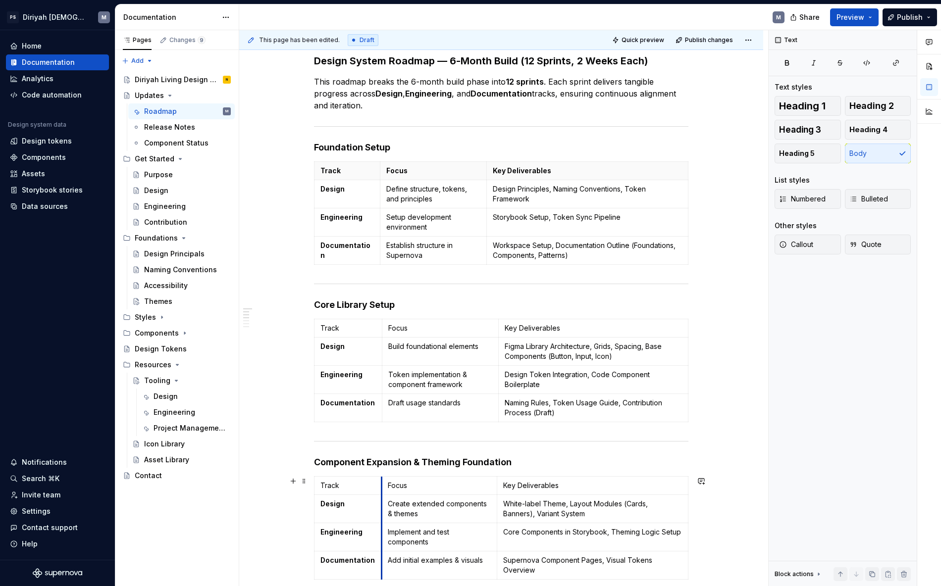
drag, startPoint x: 370, startPoint y: 485, endPoint x: 382, endPoint y: 485, distance: 11.9
click at [382, 484] on td "Focus" at bounding box center [439, 486] width 115 height 18
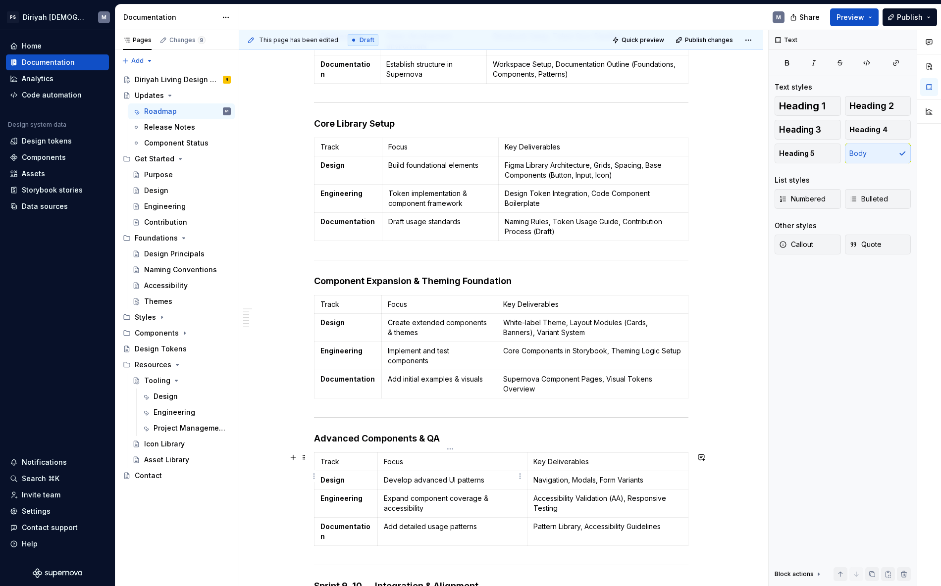
scroll to position [351, 0]
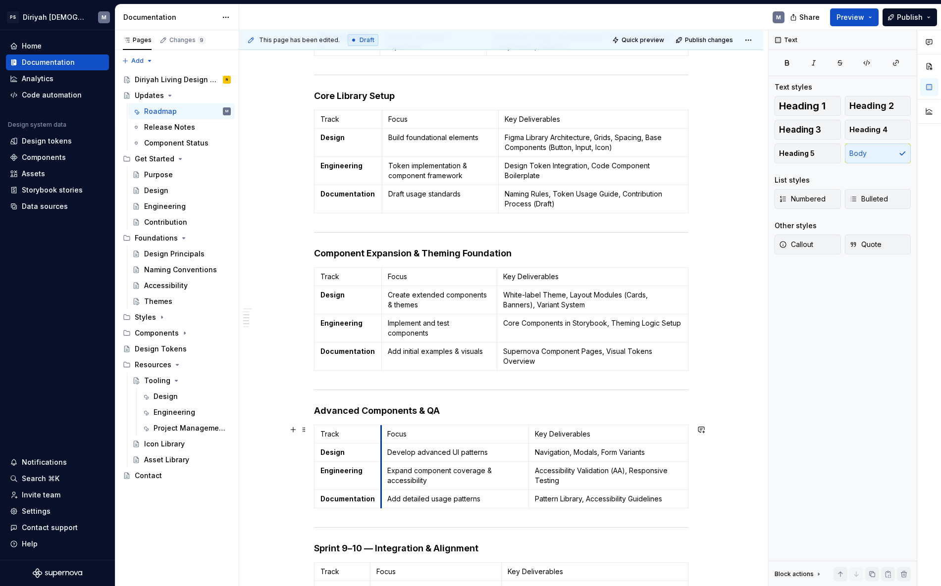
drag, startPoint x: 376, startPoint y: 435, endPoint x: 382, endPoint y: 436, distance: 5.5
click at [382, 436] on td "Focus" at bounding box center [455, 434] width 148 height 18
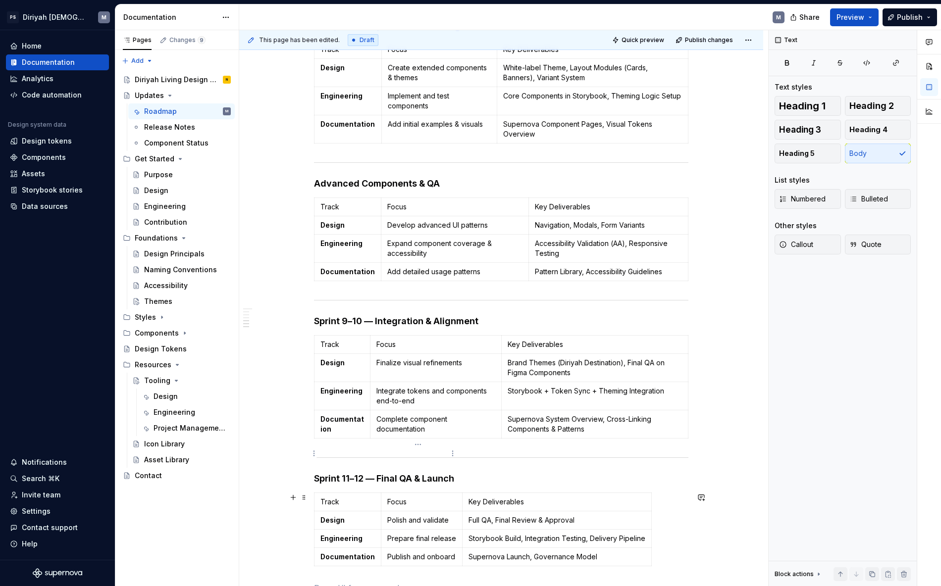
scroll to position [626, 0]
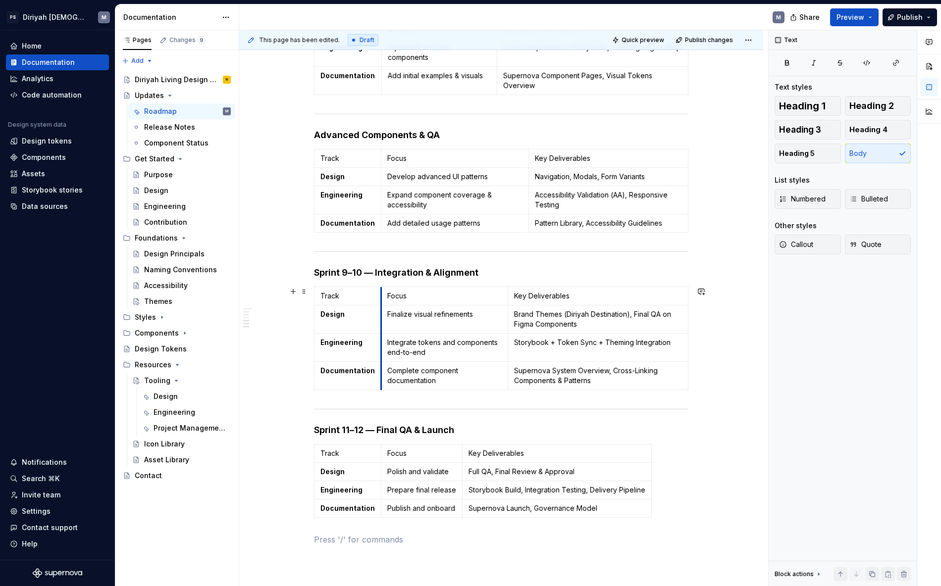
drag, startPoint x: 368, startPoint y: 323, endPoint x: 381, endPoint y: 327, distance: 13.3
click at [381, 327] on td "Finalize visual refinements" at bounding box center [444, 319] width 127 height 28
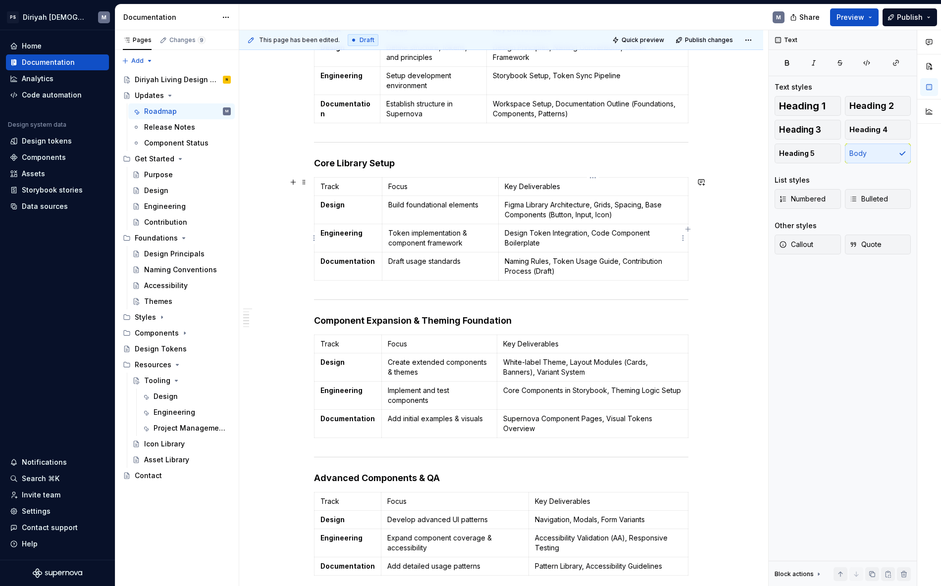
scroll to position [226, 0]
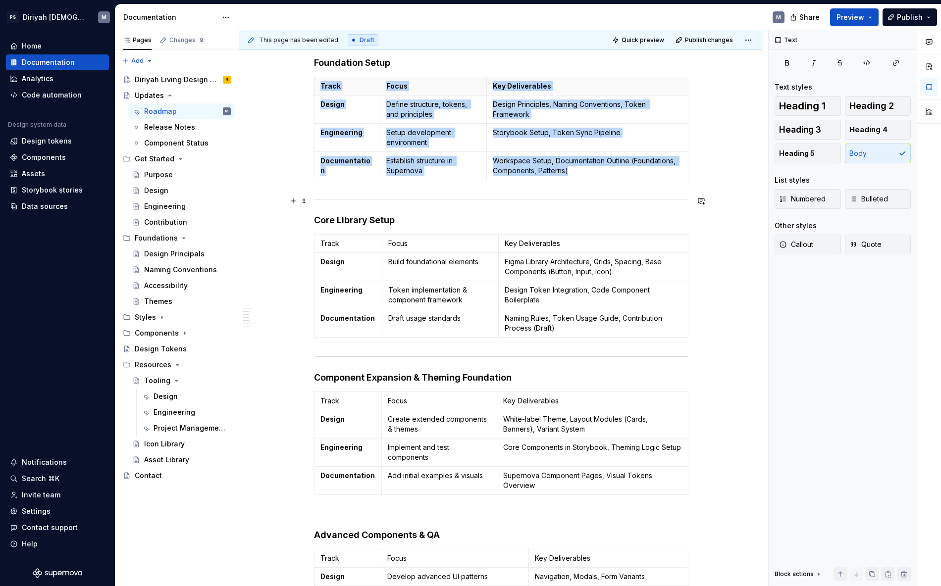
click at [512, 197] on div at bounding box center [501, 199] width 374 height 6
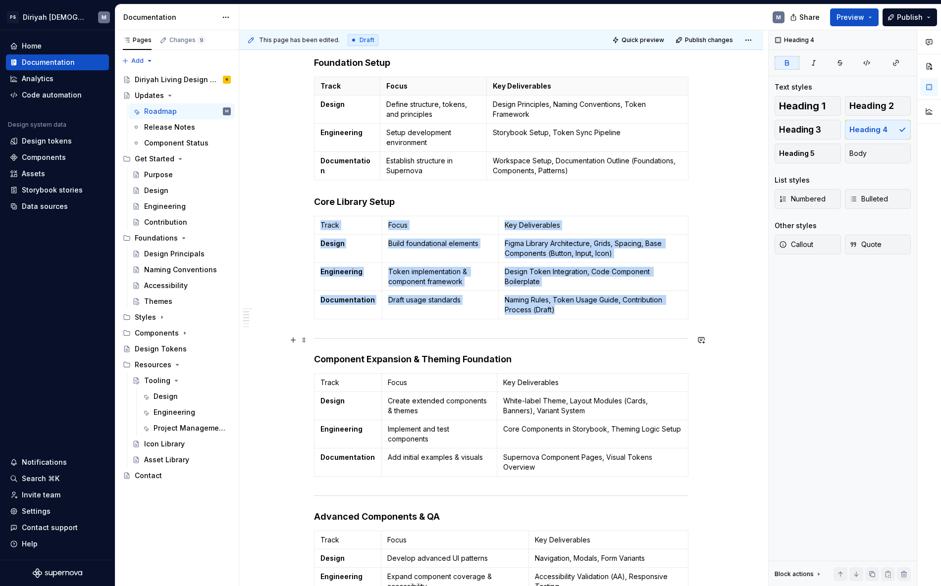
click at [404, 338] on hr at bounding box center [501, 338] width 374 height 0
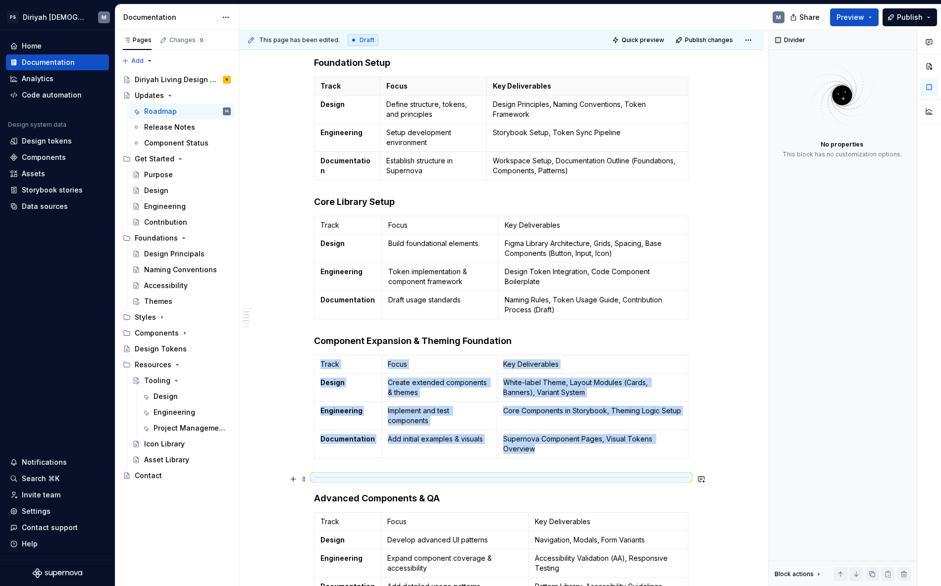
click at [369, 476] on div at bounding box center [501, 477] width 374 height 6
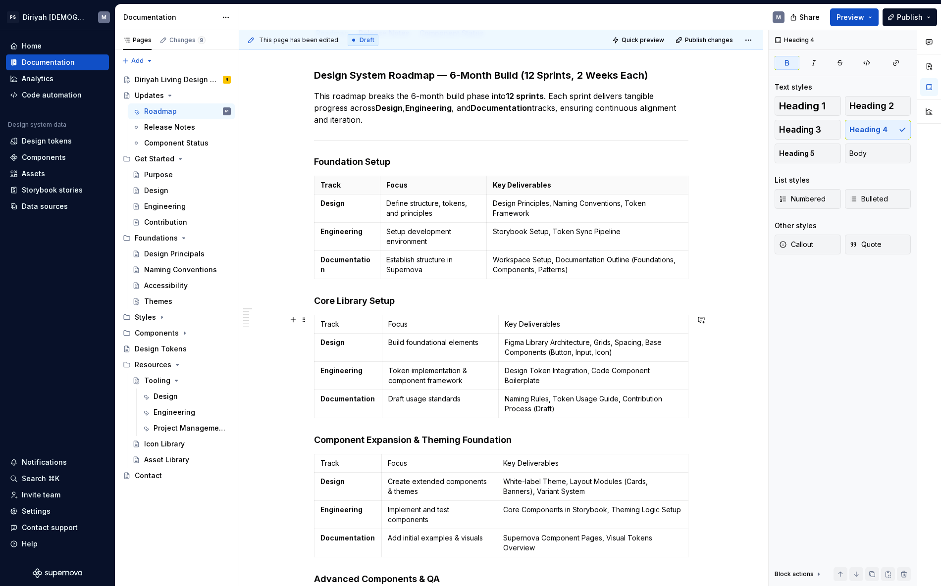
scroll to position [145, 0]
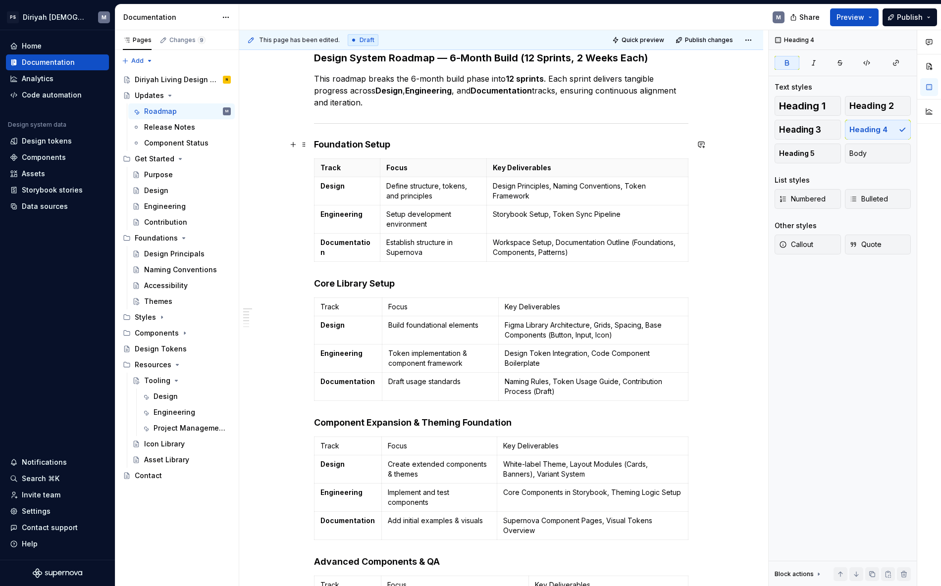
click at [315, 142] on strong "Foundation Setup" at bounding box center [352, 144] width 76 height 10
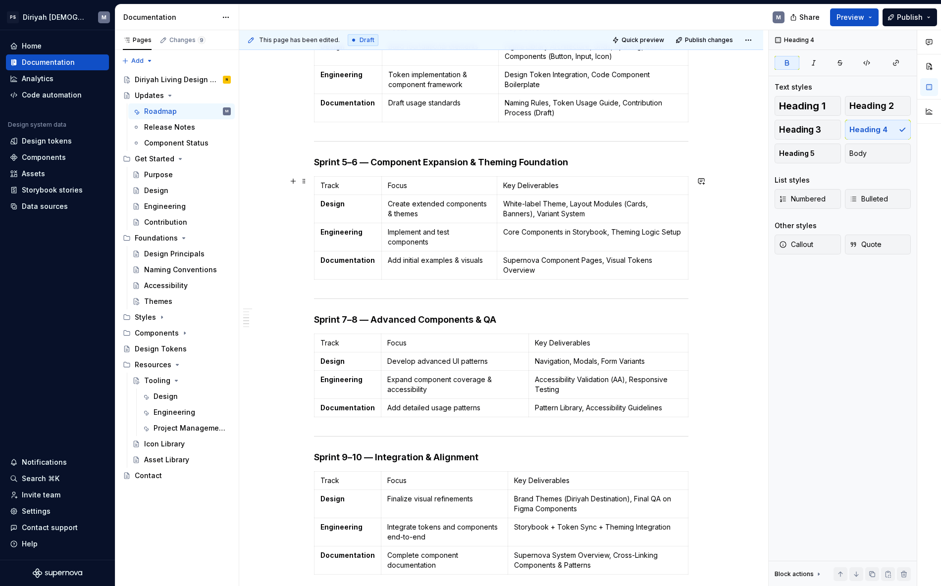
scroll to position [468, 0]
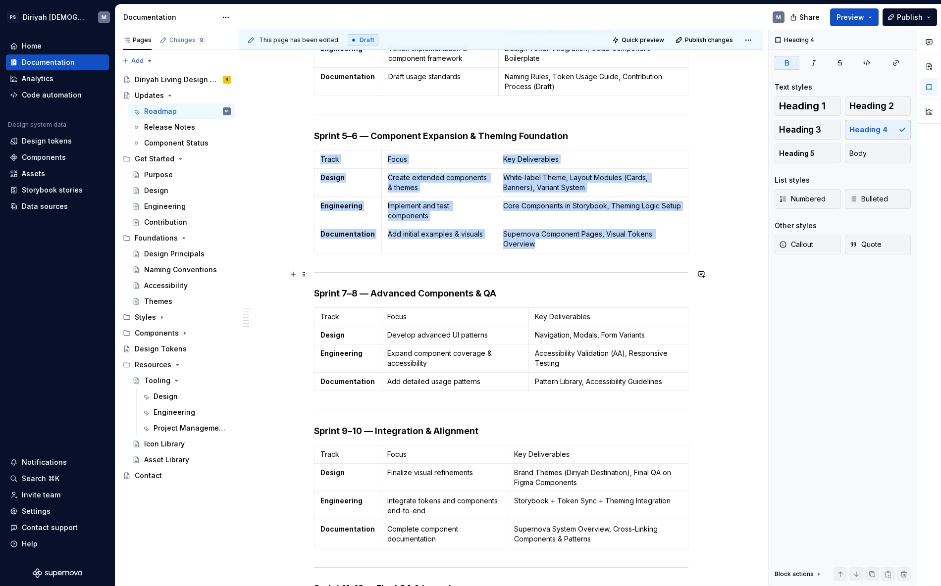
click at [493, 272] on hr at bounding box center [501, 272] width 374 height 0
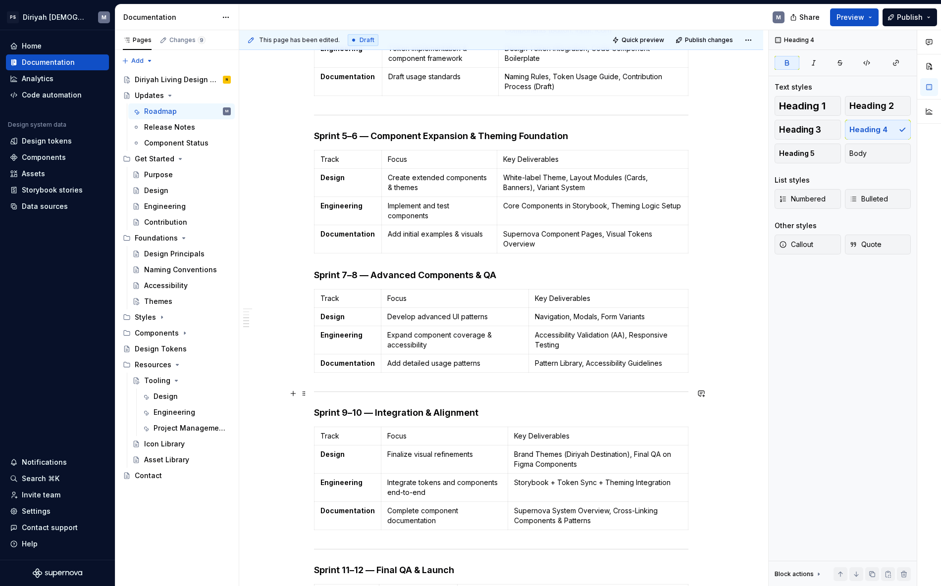
click at [402, 392] on hr at bounding box center [501, 392] width 374 height 0
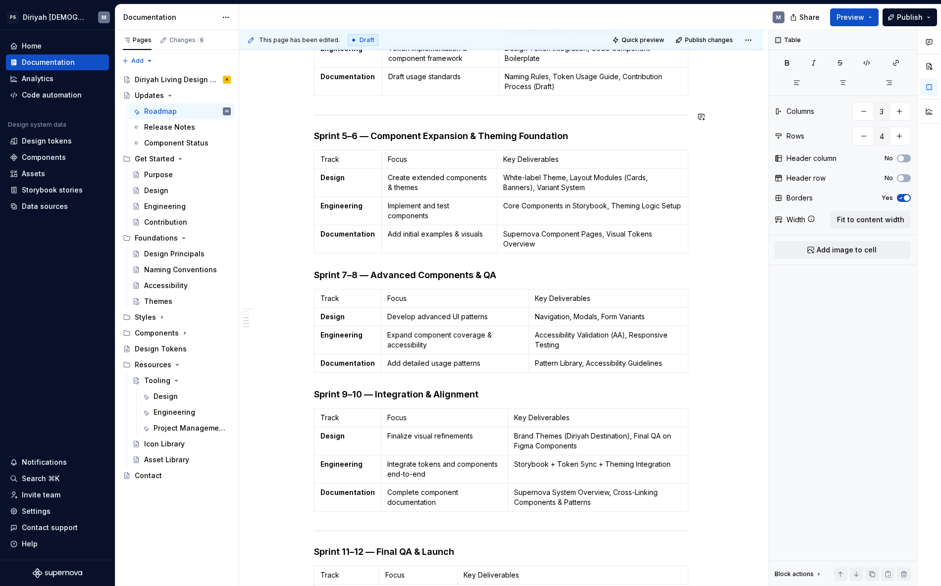
click at [483, 109] on div "Design System Roadmap — 6-Month Build (12 Sprints, 2 Weeks Each) This roadmap b…" at bounding box center [501, 196] width 374 height 936
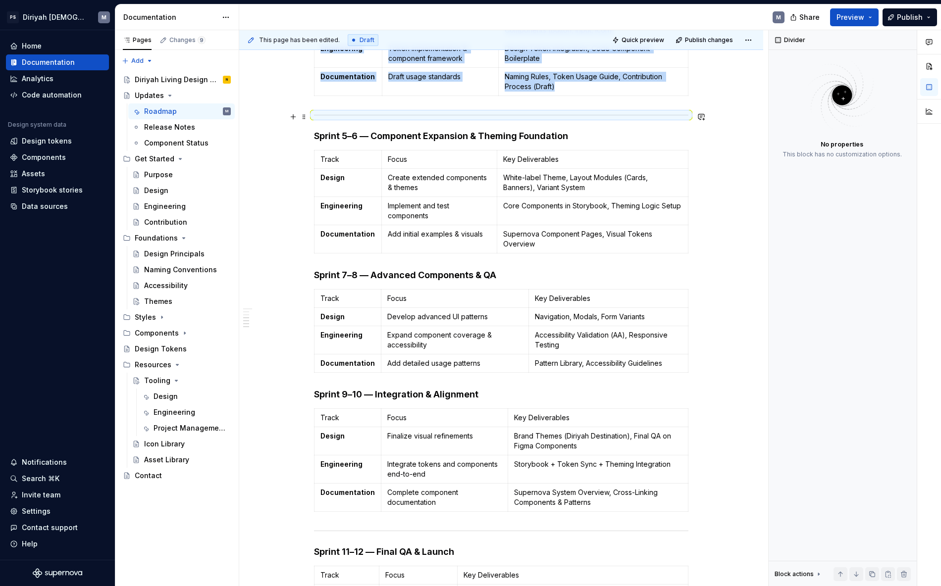
click at [479, 116] on div at bounding box center [501, 115] width 374 height 6
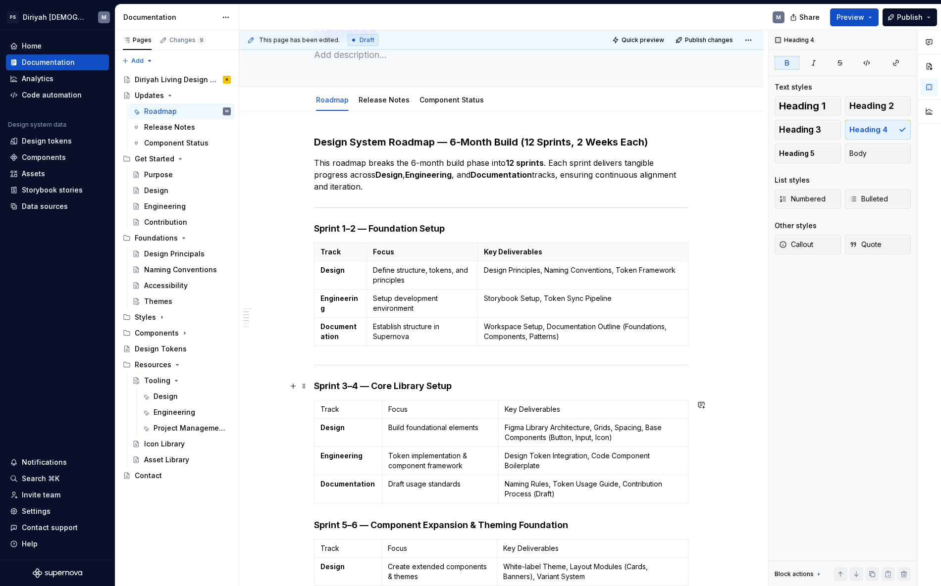
scroll to position [18, 0]
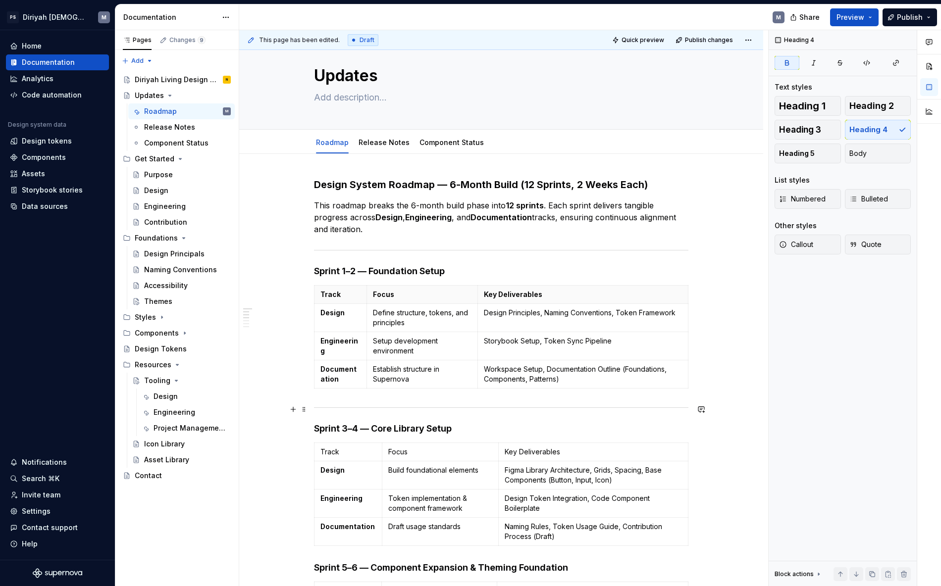
click at [459, 406] on div at bounding box center [501, 407] width 374 height 6
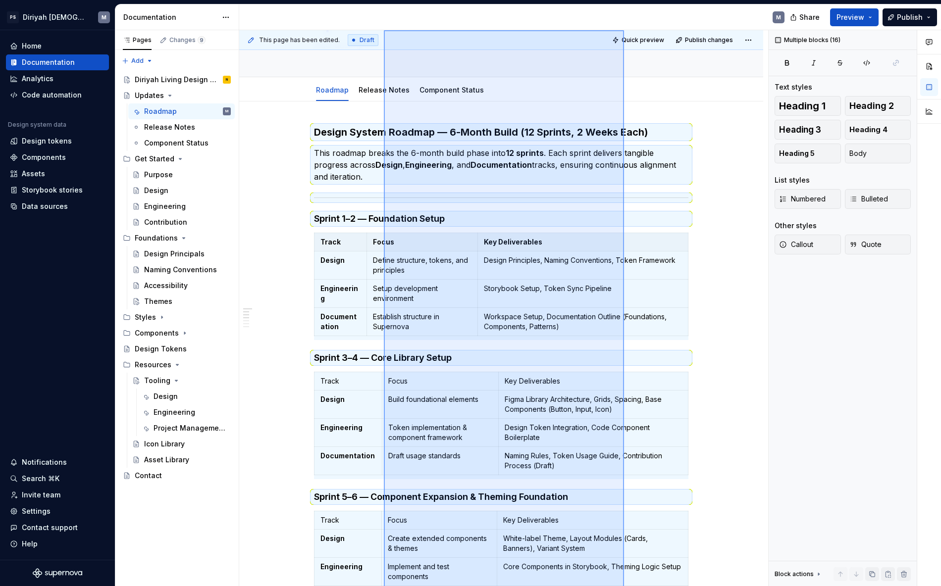
scroll to position [28, 0]
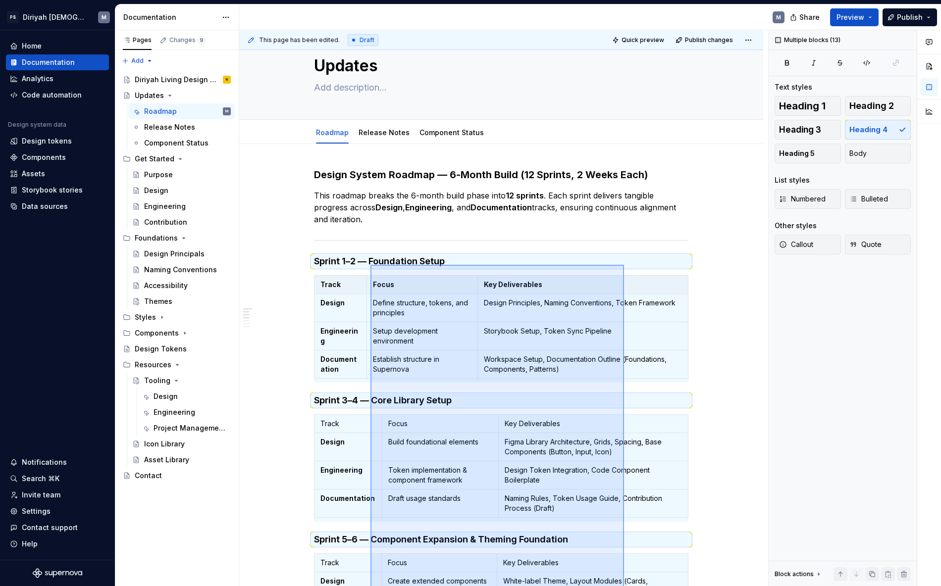
drag, startPoint x: 623, startPoint y: 442, endPoint x: 369, endPoint y: 264, distance: 310.7
click at [369, 264] on div "This page has been edited. Draft Quick preview Publish changes Updates Edit hea…" at bounding box center [503, 308] width 529 height 556
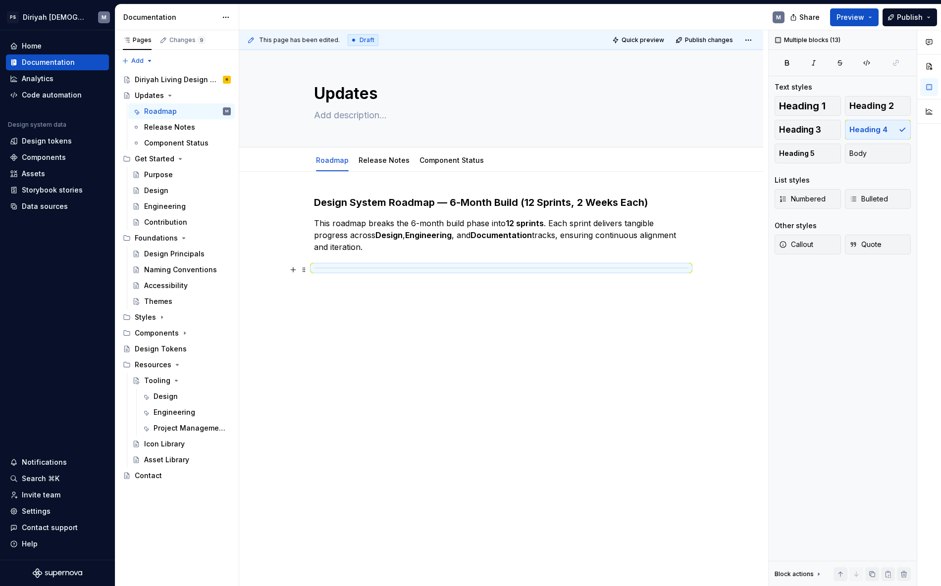
scroll to position [0, 0]
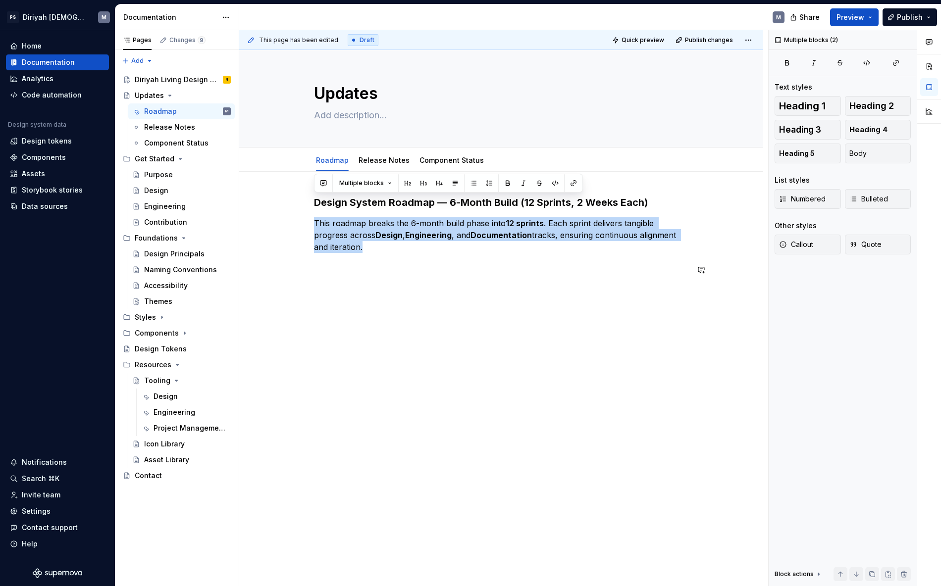
drag, startPoint x: 345, startPoint y: 219, endPoint x: 444, endPoint y: 278, distance: 115.0
click at [444, 278] on div "Design System Roadmap — 6-Month Build (12 Sprints, 2 Weeks Each) This roadmap b…" at bounding box center [501, 240] width 374 height 88
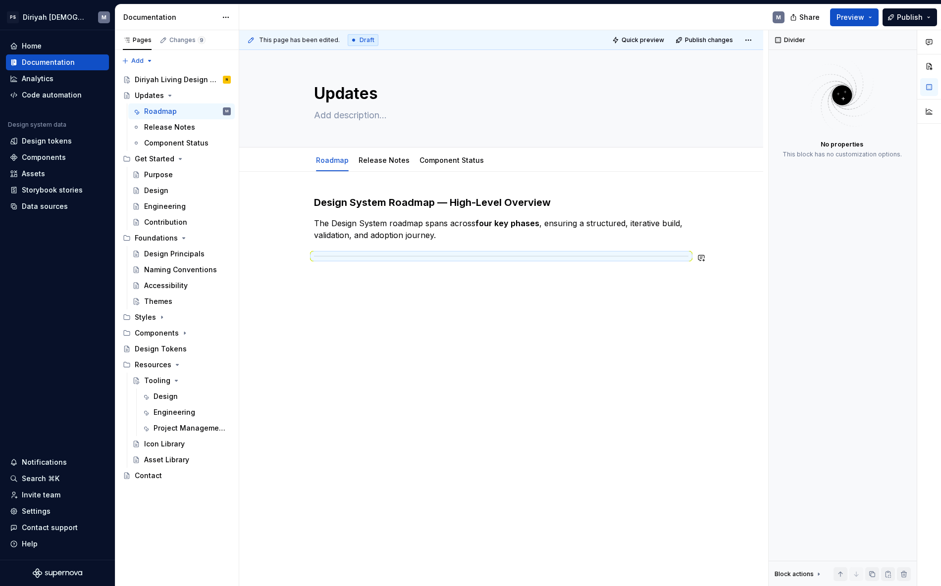
click at [352, 285] on div "Design System Roadmap — High-Level Overview The Design System roadmap spans acr…" at bounding box center [501, 309] width 524 height 275
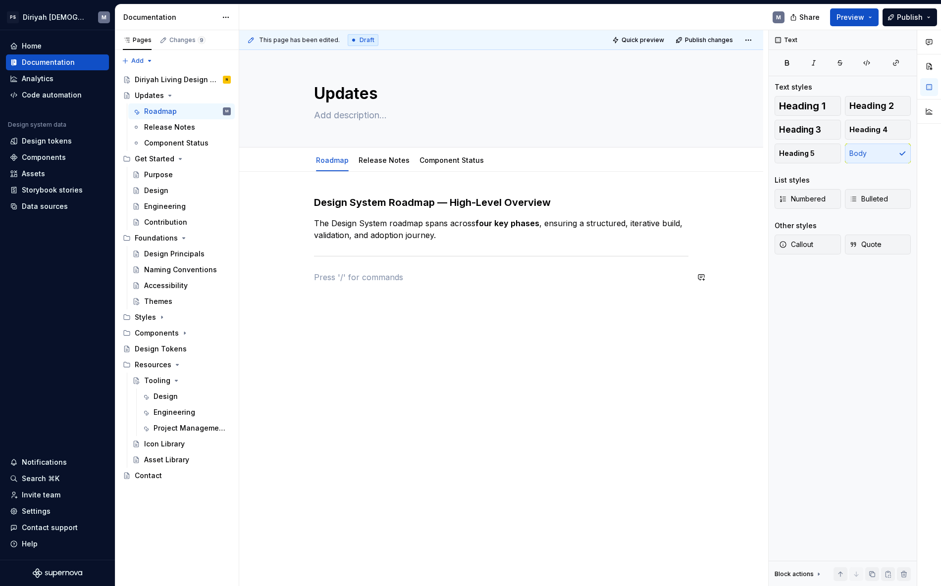
click at [340, 283] on div "Design System Roadmap — High-Level Overview The Design System roadmap spans acr…" at bounding box center [501, 246] width 374 height 100
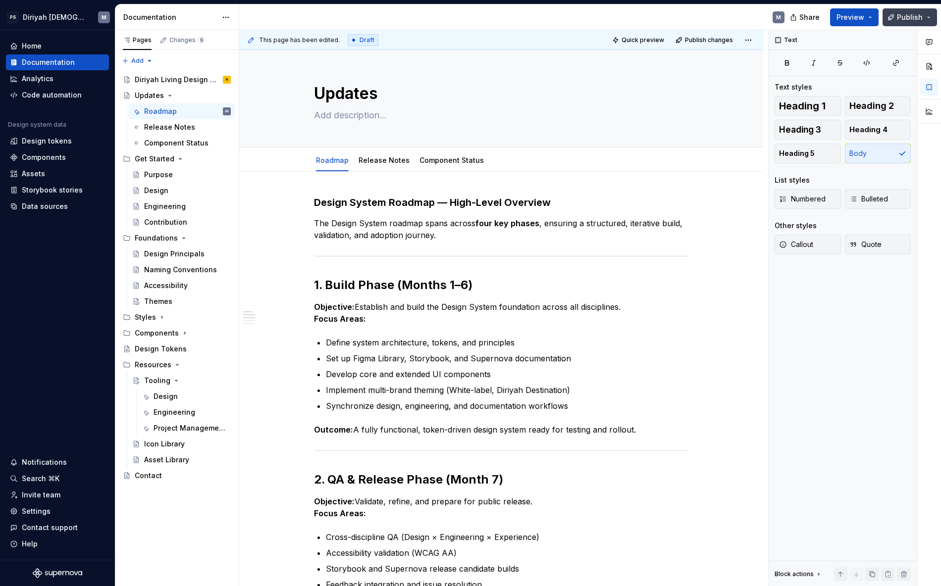
click at [796, 14] on span "Publish" at bounding box center [910, 17] width 26 height 10
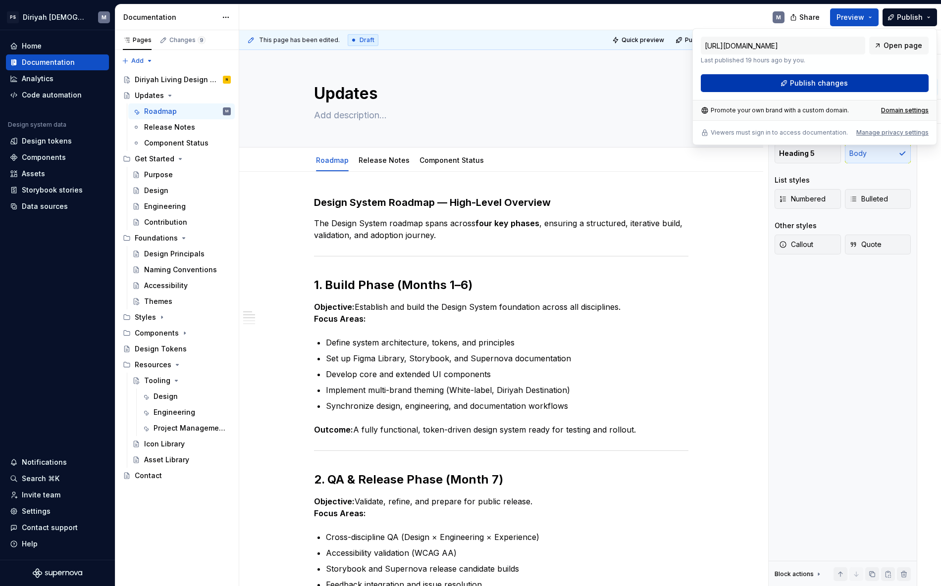
click at [796, 82] on button "Publish changes" at bounding box center [815, 83] width 228 height 18
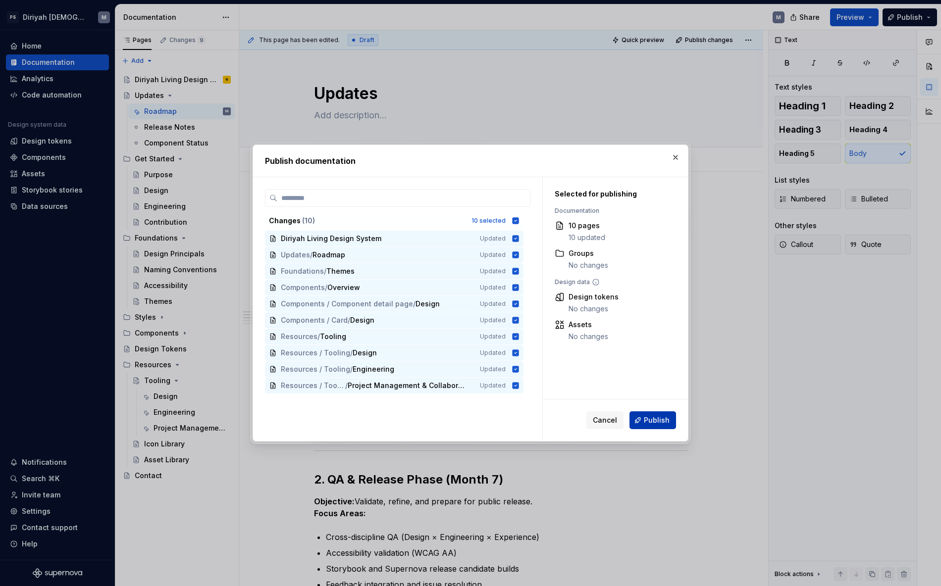
click at [658, 414] on button "Publish" at bounding box center [652, 420] width 47 height 18
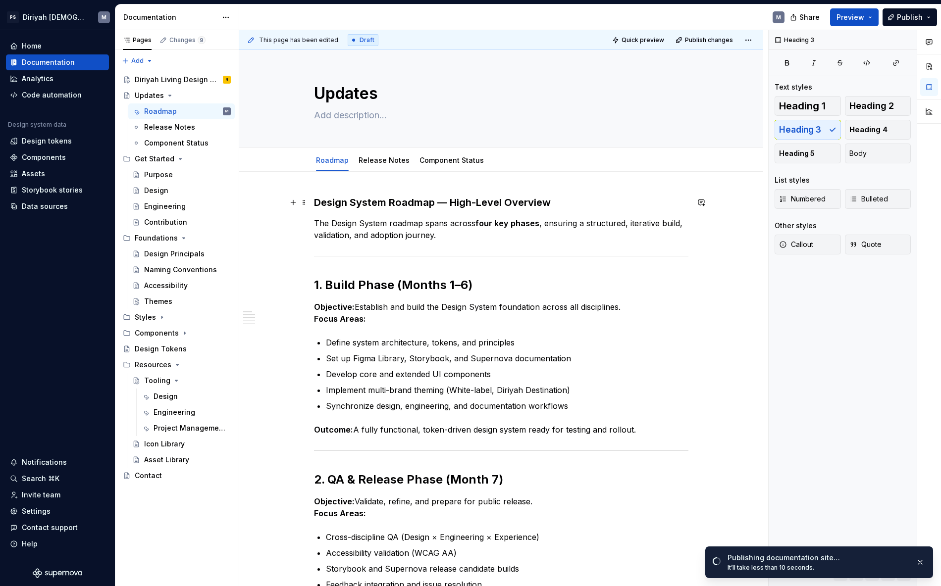
click at [399, 201] on h3 "Design System Roadmap — High-Level Overview" at bounding box center [501, 203] width 374 height 14
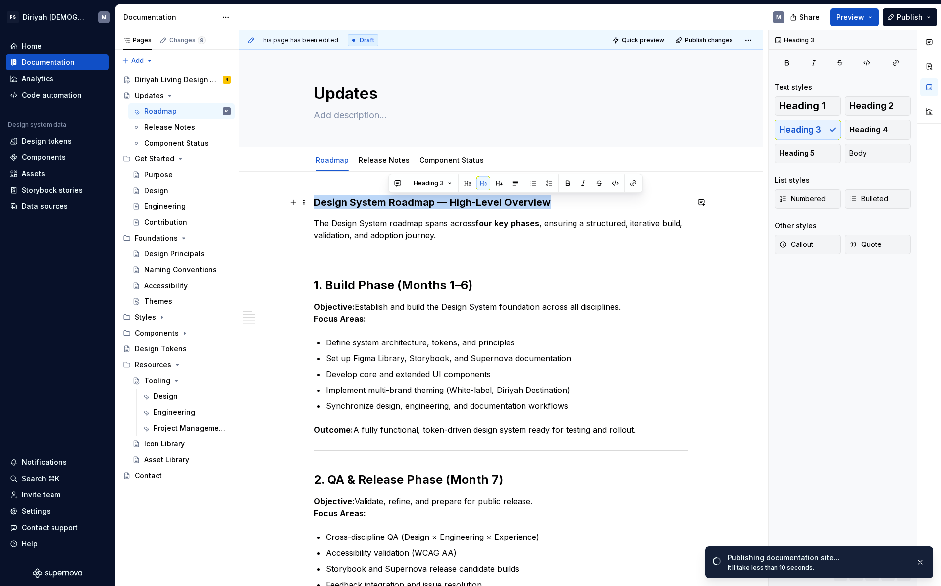
click at [399, 201] on h3 "Design System Roadmap — High-Level Overview" at bounding box center [501, 203] width 374 height 14
click at [364, 180] on span "Heading 3" at bounding box center [354, 183] width 30 height 8
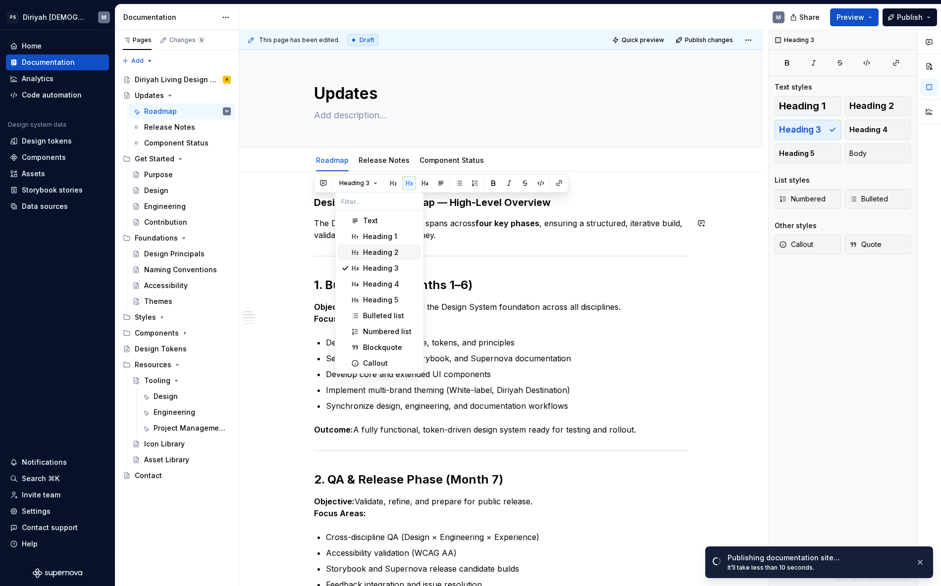
click at [371, 252] on div "Heading 2" at bounding box center [381, 253] width 36 height 10
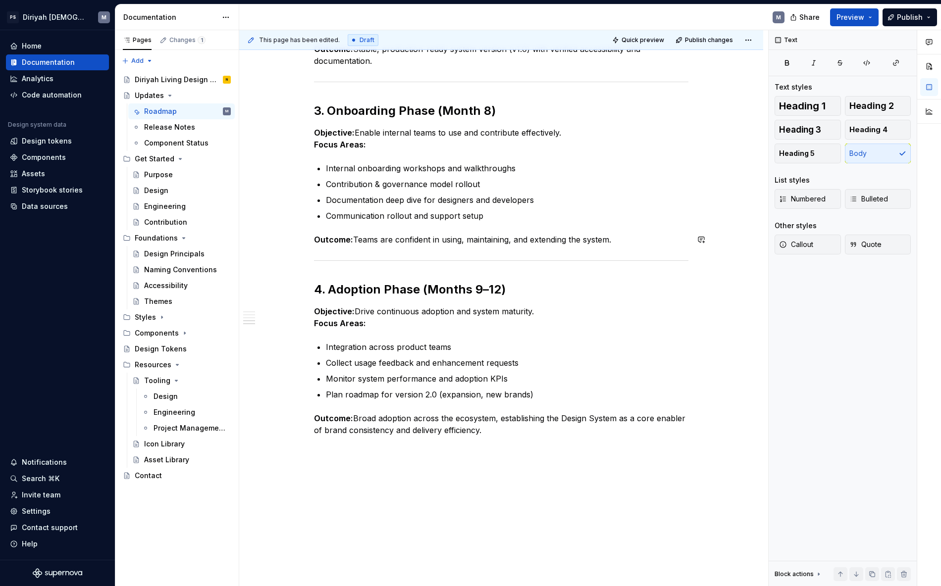
scroll to position [585, 0]
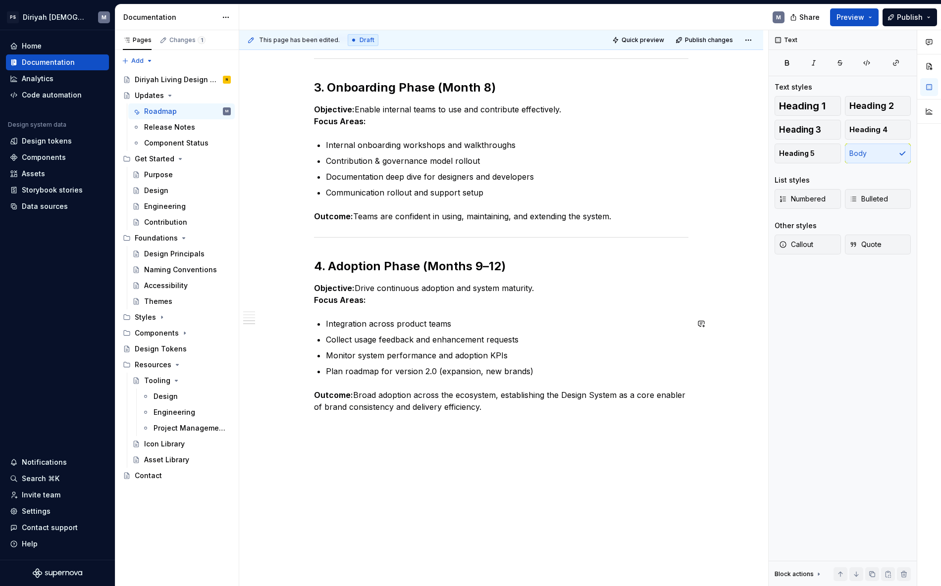
click at [394, 438] on div "Design System Roadmap — High-Level Overview The Design System roadmap spans acr…" at bounding box center [501, 93] width 524 height 1013
click at [294, 427] on button "button" at bounding box center [293, 425] width 14 height 14
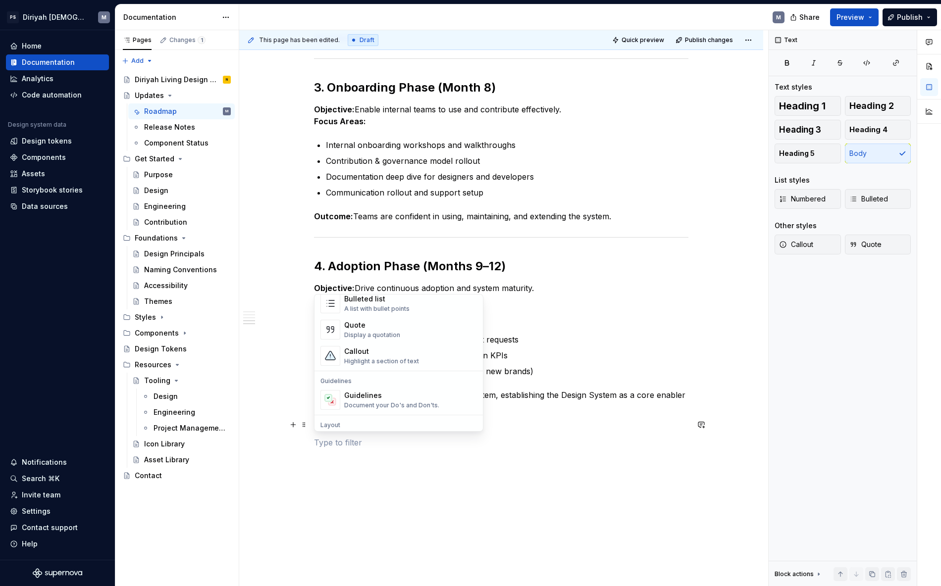
scroll to position [218, 0]
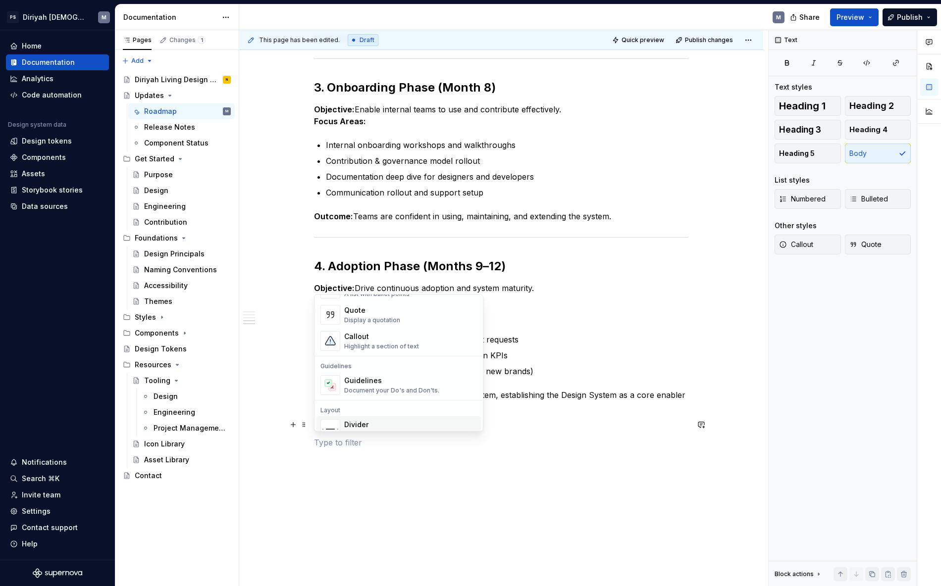
click at [375, 421] on div "Divider" at bounding box center [369, 425] width 50 height 10
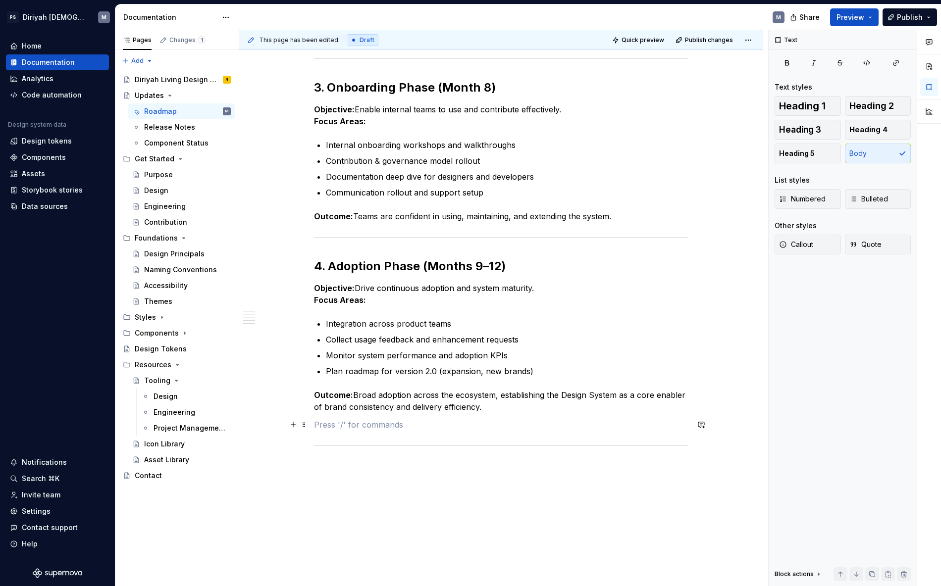
click at [334, 428] on p at bounding box center [501, 425] width 374 height 12
click at [344, 447] on p at bounding box center [501, 449] width 374 height 12
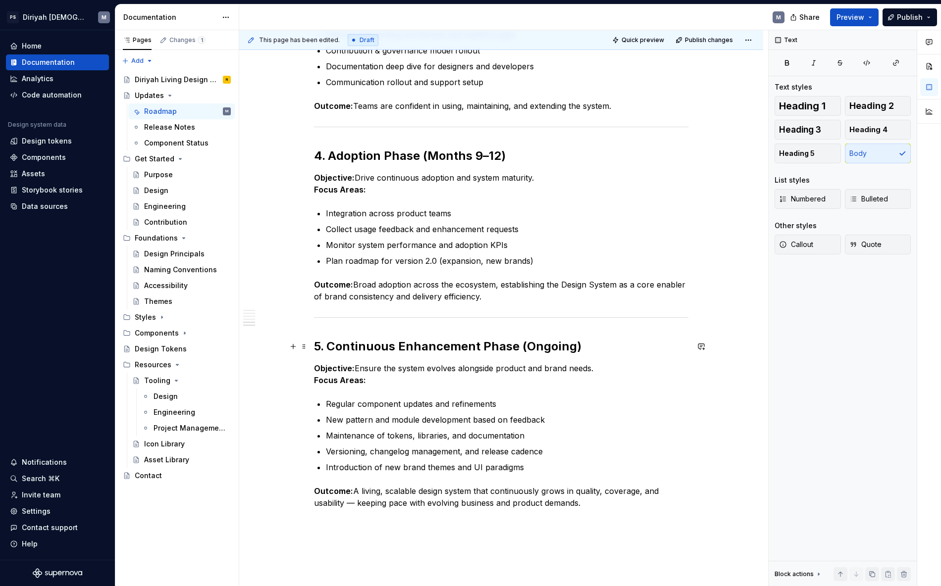
scroll to position [696, 0]
click at [796, 16] on span "Publish" at bounding box center [910, 17] width 26 height 10
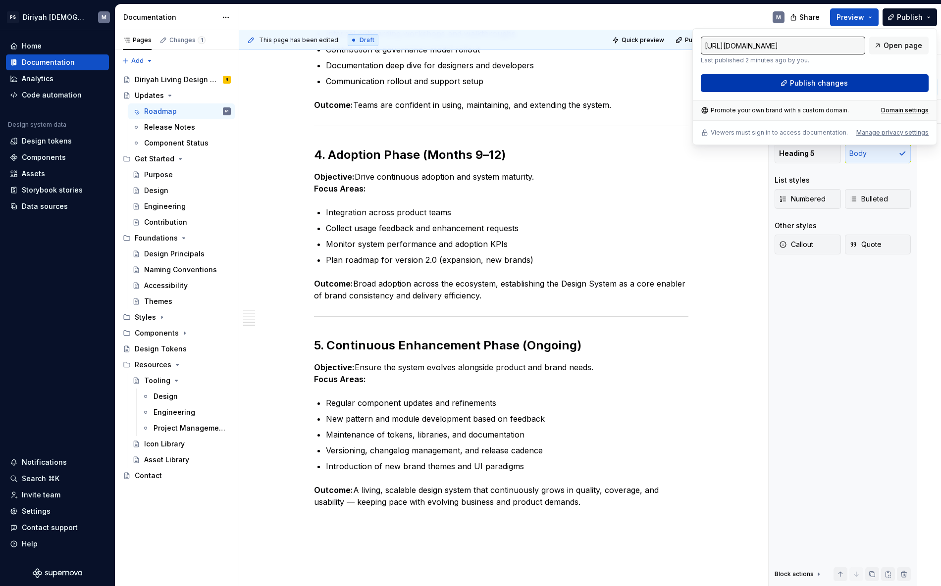
click at [796, 85] on button "Publish changes" at bounding box center [815, 83] width 228 height 18
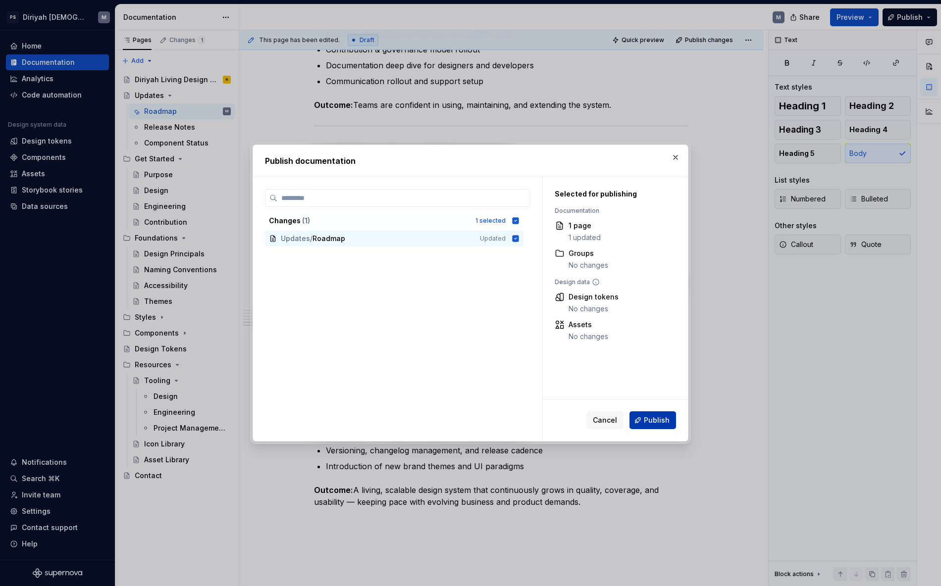
click at [653, 426] on button "Publish" at bounding box center [652, 420] width 47 height 18
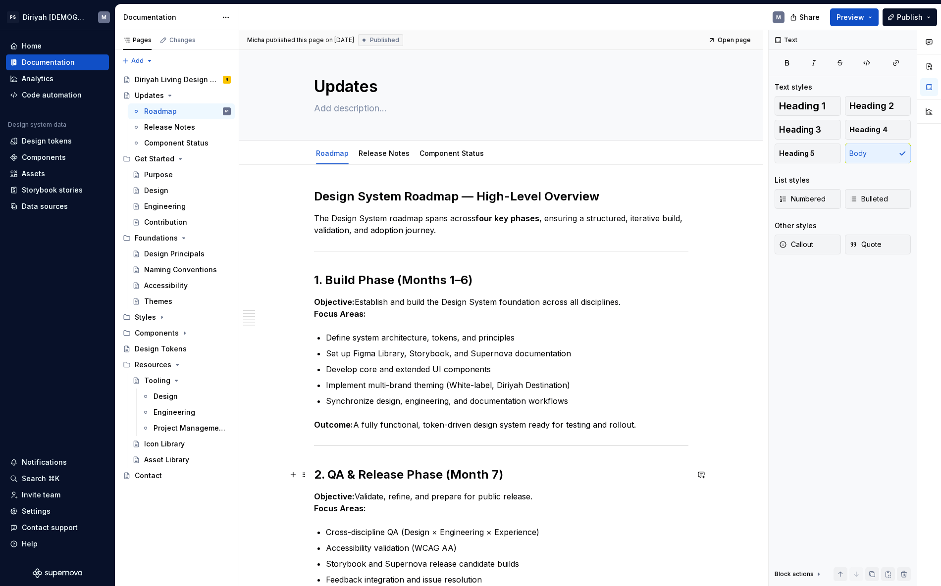
scroll to position [0, 0]
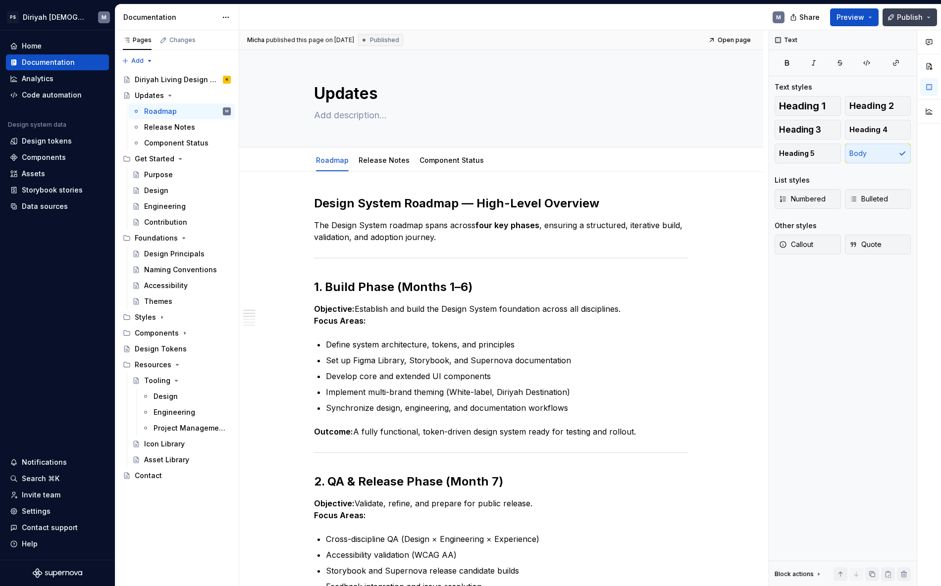
click at [796, 15] on span "Publish" at bounding box center [910, 17] width 26 height 10
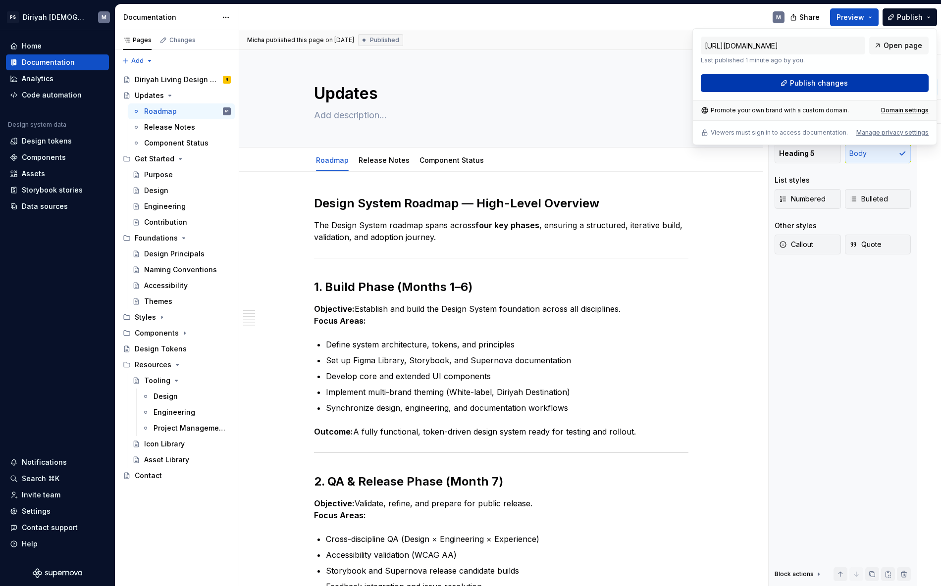
click at [796, 79] on button "Publish changes" at bounding box center [815, 83] width 228 height 18
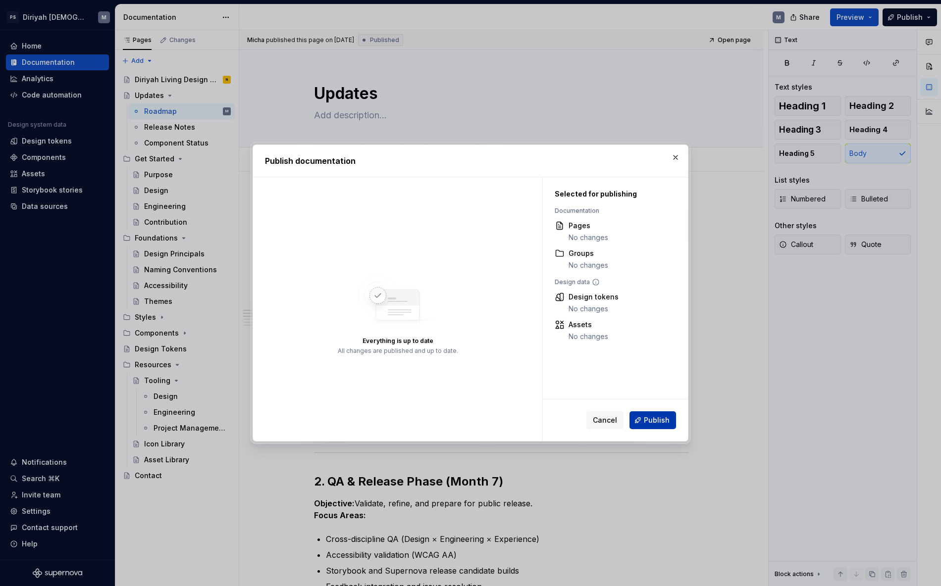
click at [658, 419] on span "Publish" at bounding box center [657, 420] width 26 height 10
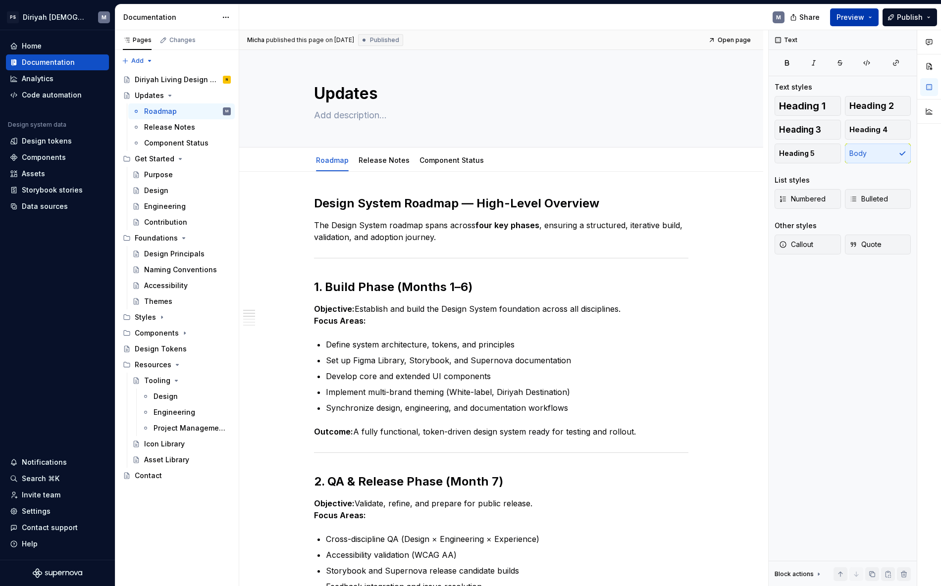
click at [796, 18] on button "Preview" at bounding box center [854, 17] width 49 height 18
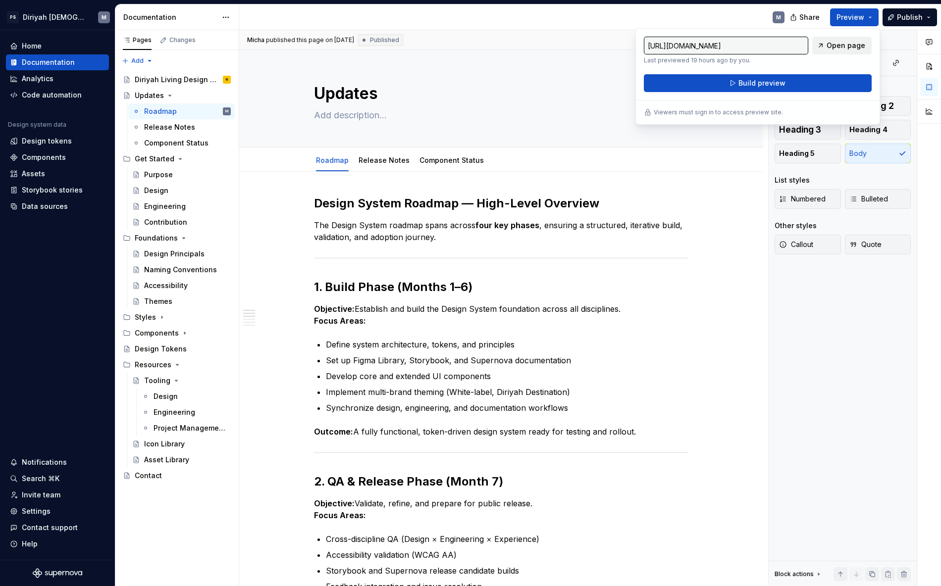
click at [796, 46] on span "Open page" at bounding box center [845, 46] width 39 height 10
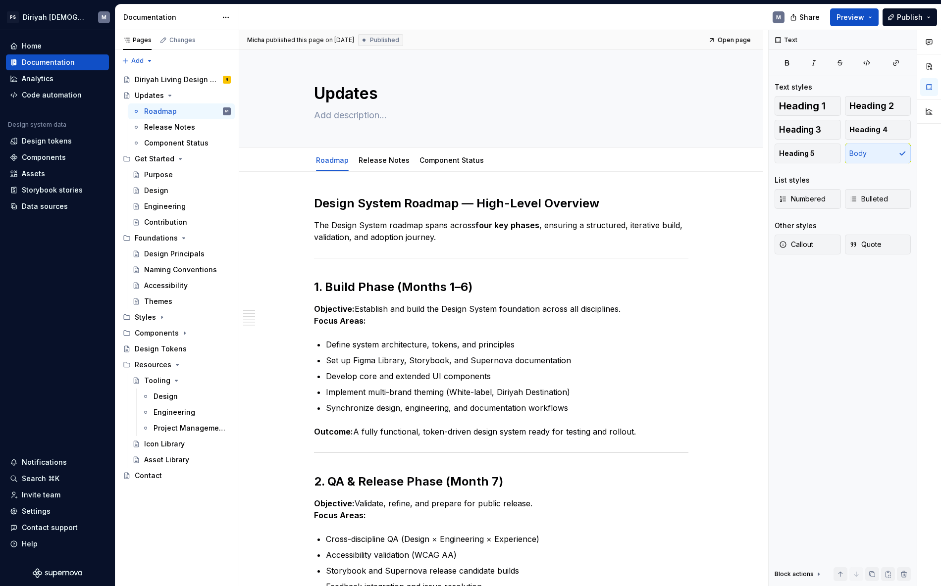
click at [721, 9] on div "M" at bounding box center [515, 17] width 553 height 26
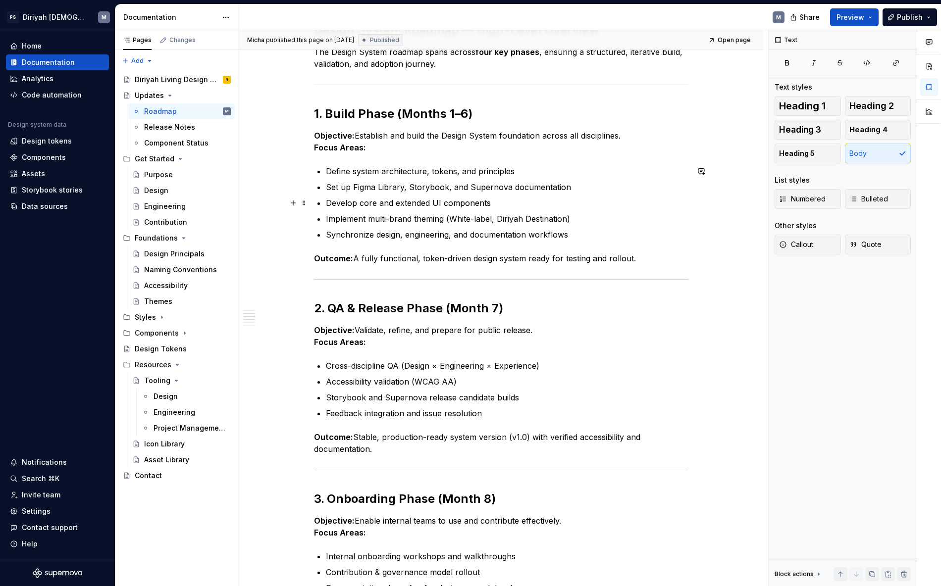
scroll to position [172, 0]
type textarea "*"
